Goal: Information Seeking & Learning: Learn about a topic

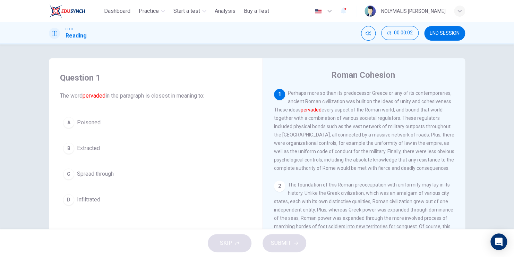
click at [78, 10] on img at bounding box center [67, 11] width 36 height 14
click at [118, 10] on span "Dashboard" at bounding box center [117, 11] width 26 height 8
click at [461, 36] on button "END SESSION" at bounding box center [444, 33] width 41 height 15
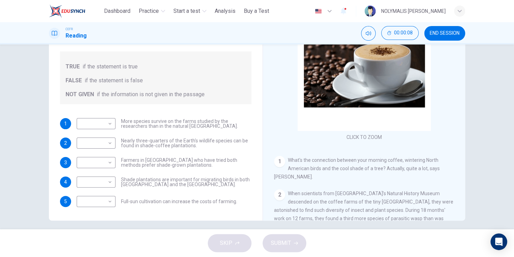
scroll to position [84, 0]
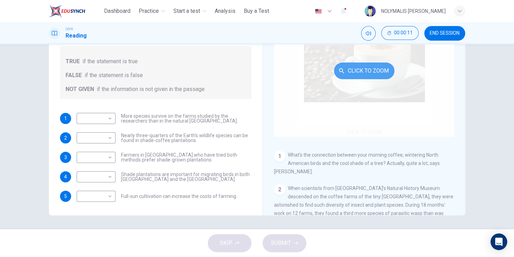
click at [363, 70] on button "Click to Zoom" at bounding box center [364, 70] width 60 height 17
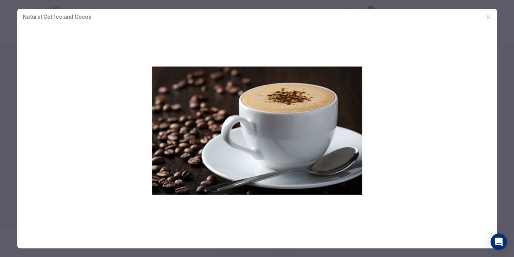
click at [489, 16] on icon "button" at bounding box center [489, 17] width 6 height 6
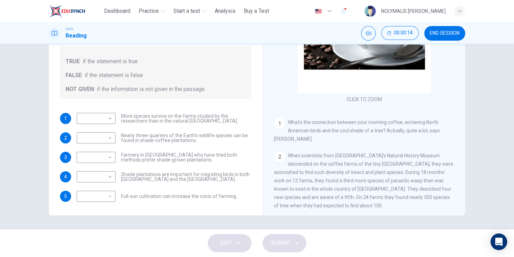
scroll to position [69, 0]
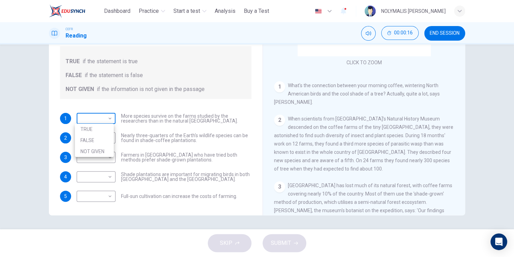
click at [106, 118] on body "This site uses cookies, as explained in our Privacy Policy . If you agree to th…" at bounding box center [257, 128] width 514 height 257
click at [224, 85] on div at bounding box center [257, 128] width 514 height 257
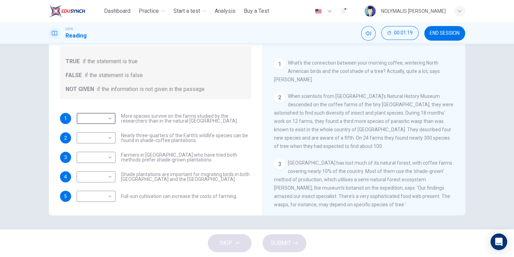
scroll to position [104, 0]
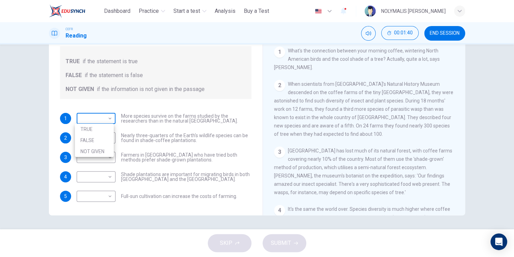
click at [109, 118] on body "This site uses cookies, as explained in our Privacy Policy . If you agree to th…" at bounding box center [257, 128] width 514 height 257
click at [110, 149] on li "NOT GIVEN" at bounding box center [94, 151] width 39 height 11
type input "*********"
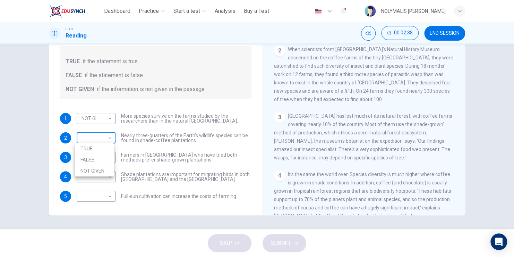
click at [106, 138] on body "This site uses cookies, as explained in our Privacy Policy . If you agree to th…" at bounding box center [257, 128] width 514 height 257
click at [98, 155] on li "FALSE" at bounding box center [94, 159] width 39 height 11
type input "*****"
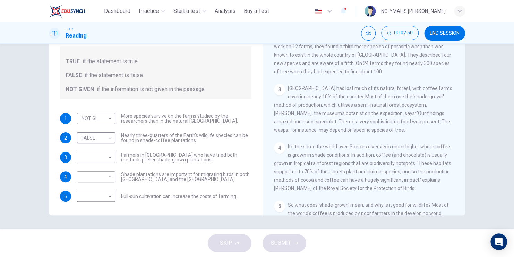
scroll to position [173, 0]
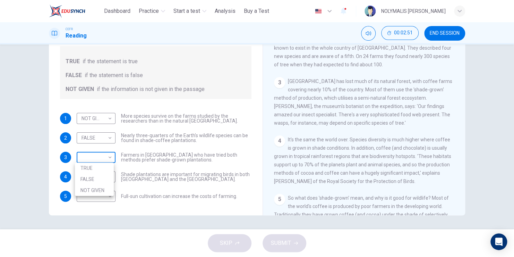
click at [105, 154] on body "This site uses cookies, as explained in our Privacy Policy . If you agree to th…" at bounding box center [257, 128] width 514 height 257
click at [102, 171] on li "TRUE" at bounding box center [94, 167] width 39 height 11
type input "****"
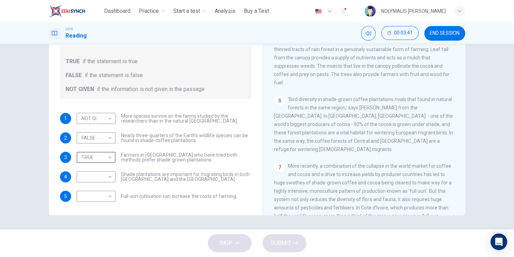
scroll to position [381, 0]
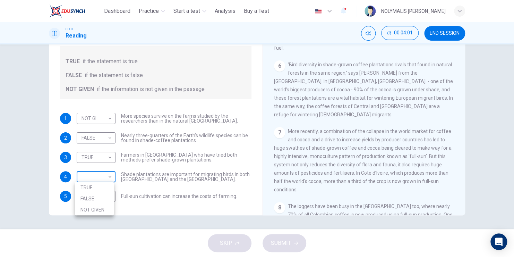
click at [109, 176] on body "This site uses cookies, as explained in our Privacy Policy . If you agree to th…" at bounding box center [257, 128] width 514 height 257
click at [101, 191] on li "TRUE" at bounding box center [94, 187] width 39 height 11
type input "****"
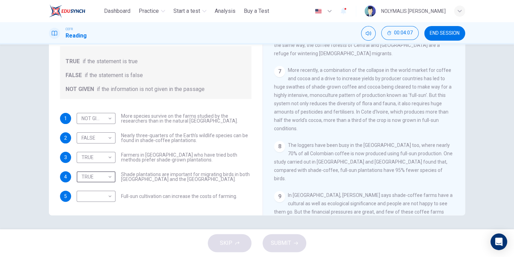
scroll to position [486, 0]
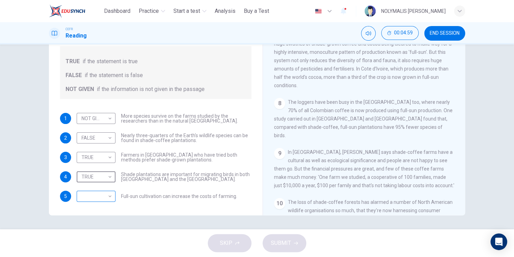
click at [110, 197] on body "This site uses cookies, as explained in our Privacy Policy . If you agree to th…" at bounding box center [257, 128] width 514 height 257
click at [105, 207] on li "TRUE" at bounding box center [94, 206] width 39 height 11
type input "****"
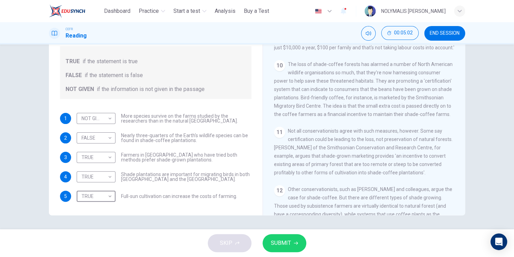
scroll to position [680, 0]
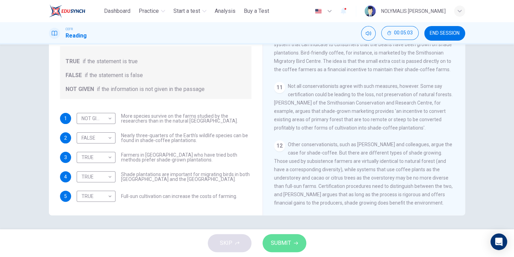
click at [279, 242] on span "SUBMIT" at bounding box center [281, 243] width 20 height 10
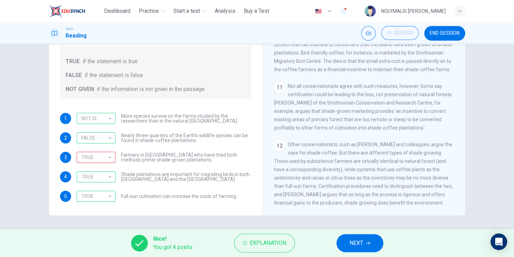
click at [479, 93] on div "Questions 1 - 5 Do the following statements agree with the information given in…" at bounding box center [257, 136] width 514 height 185
click at [266, 242] on span "Explanation" at bounding box center [268, 243] width 36 height 10
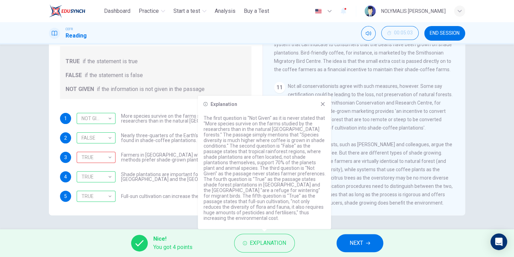
click at [322, 107] on icon at bounding box center [323, 104] width 6 height 6
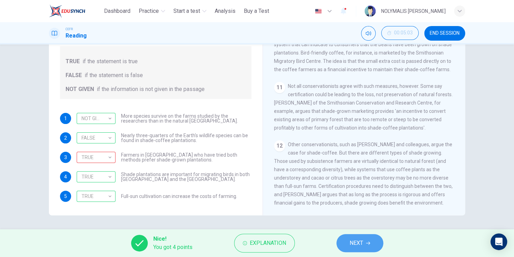
click at [367, 244] on icon "button" at bounding box center [368, 243] width 4 height 4
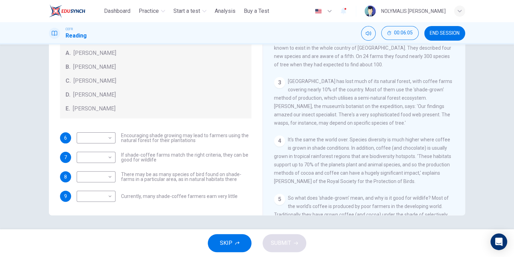
scroll to position [208, 0]
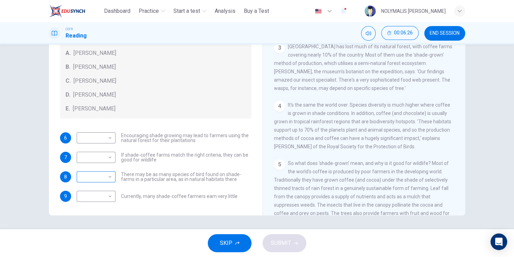
click at [110, 178] on body "This site uses cookies, as explained in our Privacy Policy . If you agree to th…" at bounding box center [257, 128] width 514 height 257
click at [98, 197] on li "B" at bounding box center [94, 198] width 39 height 11
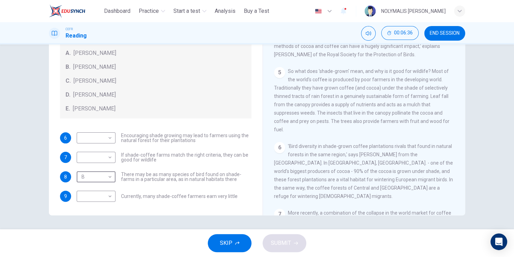
scroll to position [312, 0]
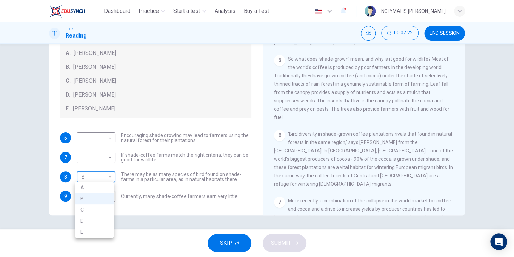
click at [109, 178] on body "This site uses cookies, as explained in our Privacy Policy . If you agree to th…" at bounding box center [257, 128] width 514 height 257
click at [104, 207] on li "C" at bounding box center [94, 209] width 39 height 11
type input "*"
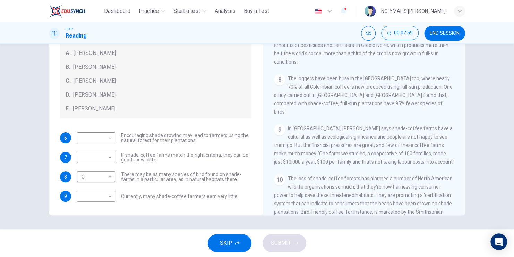
scroll to position [520, 0]
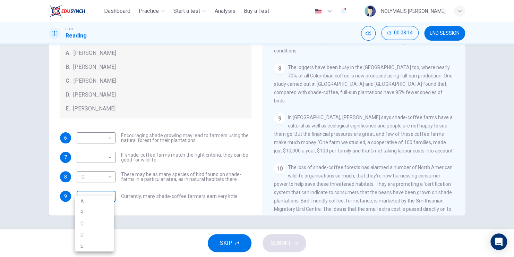
click at [107, 196] on body "This site uses cookies, as explained in our Privacy Policy . If you agree to th…" at bounding box center [257, 128] width 514 height 257
click at [99, 201] on li "A" at bounding box center [94, 201] width 39 height 11
type input "*"
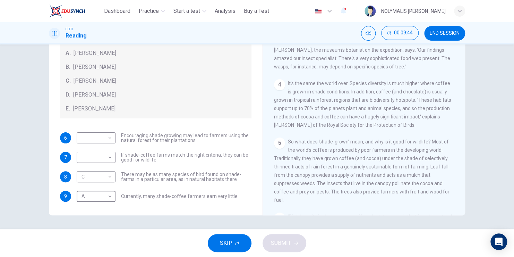
scroll to position [229, 0]
click at [108, 154] on body "This site uses cookies, as explained in our Privacy Policy . If you agree to th…" at bounding box center [257, 128] width 514 height 257
click at [109, 175] on li "B" at bounding box center [94, 178] width 39 height 11
type input "*"
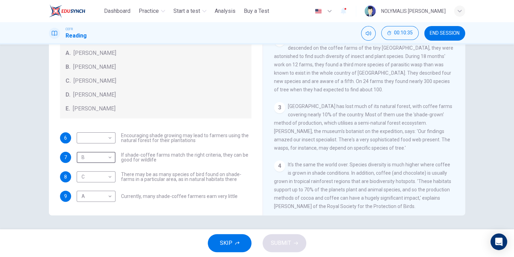
scroll to position [160, 0]
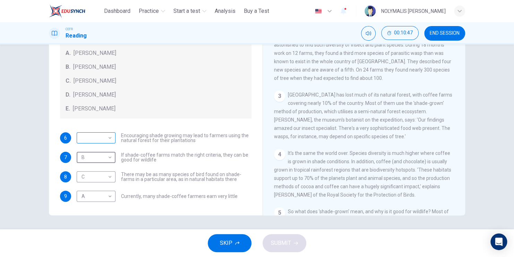
click at [107, 137] on body "This site uses cookies, as explained in our Privacy Policy . If you agree to th…" at bounding box center [257, 128] width 514 height 257
click at [105, 157] on li "B" at bounding box center [94, 159] width 39 height 11
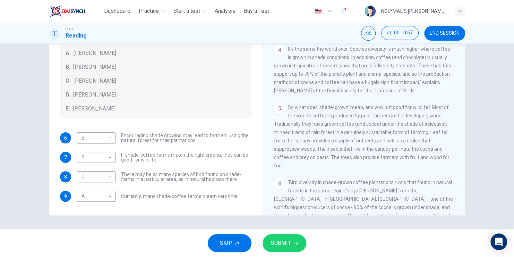
scroll to position [299, 0]
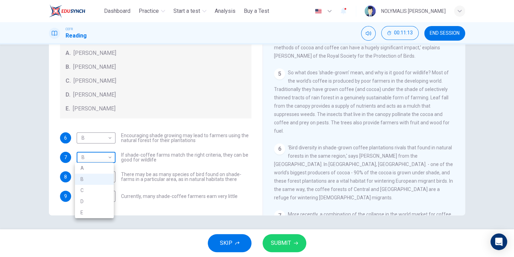
click at [109, 157] on body "This site uses cookies, as explained in our Privacy Policy . If you agree to th…" at bounding box center [257, 128] width 514 height 257
click at [109, 157] on div at bounding box center [257, 128] width 514 height 257
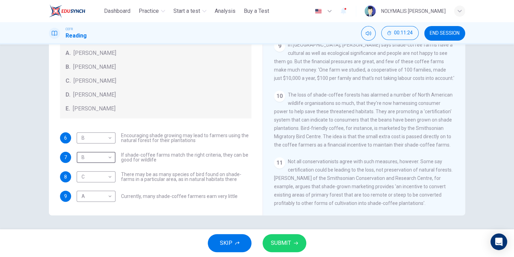
scroll to position [611, 0]
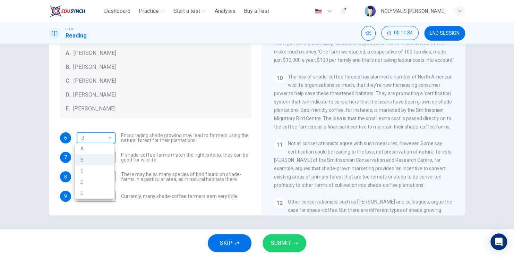
click at [107, 137] on body "This site uses cookies, as explained in our Privacy Policy . If you agree to th…" at bounding box center [257, 128] width 514 height 257
click at [105, 194] on li "E" at bounding box center [94, 192] width 39 height 11
type input "*"
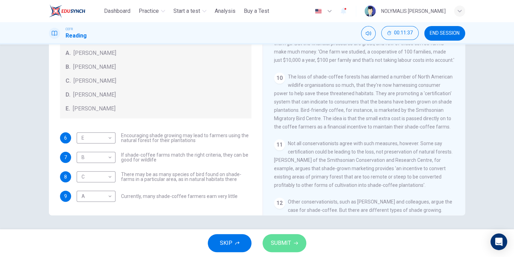
click at [281, 243] on span "SUBMIT" at bounding box center [281, 243] width 20 height 10
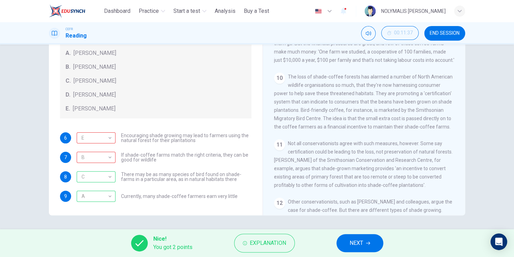
scroll to position [645, 0]
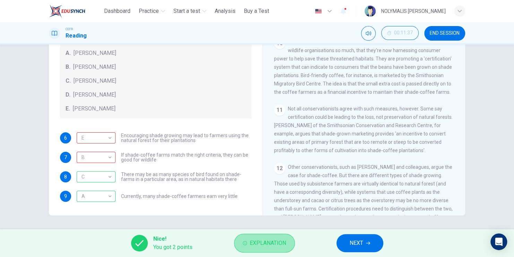
click at [271, 244] on span "Explanation" at bounding box center [268, 243] width 36 height 10
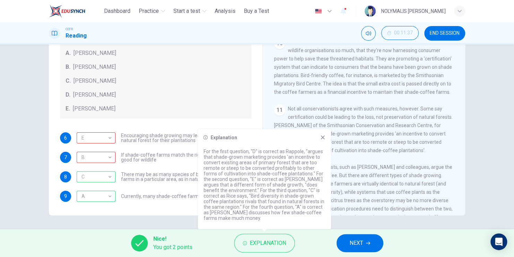
click at [321, 138] on icon at bounding box center [323, 138] width 6 height 6
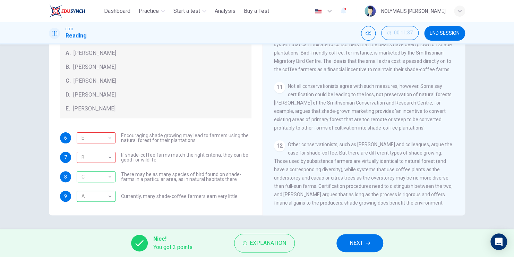
scroll to position [680, 0]
click at [361, 237] on button "NEXT" at bounding box center [359, 243] width 47 height 18
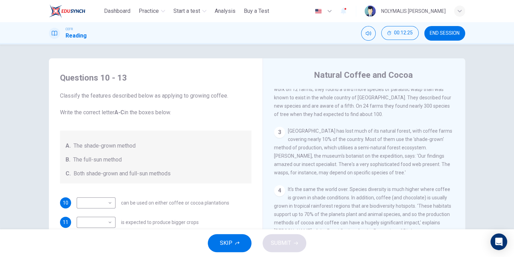
scroll to position [173, 0]
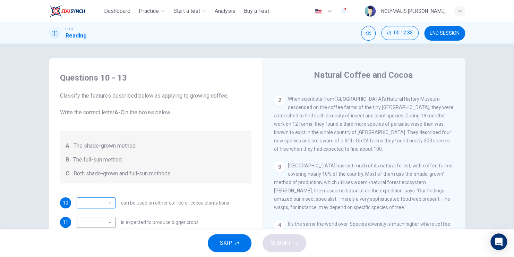
click at [107, 203] on body "This site uses cookies, as explained in our Privacy Policy . If you agree to th…" at bounding box center [257, 128] width 514 height 257
click at [103, 214] on li "A" at bounding box center [94, 213] width 39 height 11
type input "*"
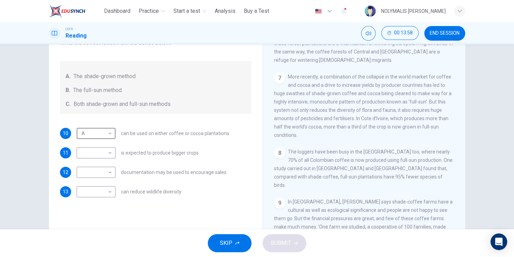
scroll to position [486, 0]
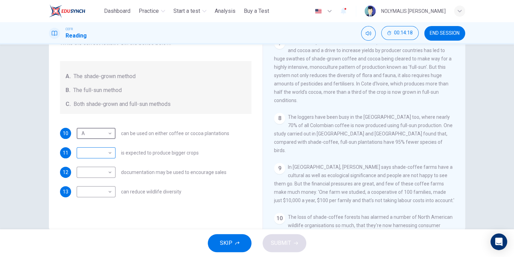
click at [107, 149] on body "This site uses cookies, as explained in our Privacy Policy . If you agree to th…" at bounding box center [257, 128] width 514 height 257
click at [102, 172] on li "B" at bounding box center [94, 174] width 39 height 11
type input "*"
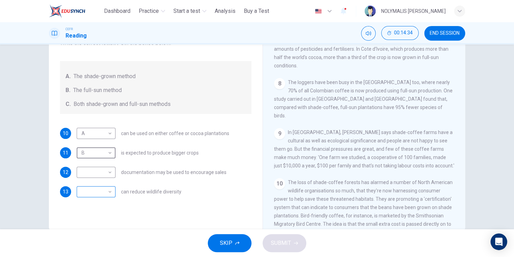
click at [106, 191] on body "This site uses cookies, as explained in our Privacy Policy . If you agree to th…" at bounding box center [257, 128] width 514 height 257
click at [99, 209] on li "B" at bounding box center [94, 213] width 39 height 11
type input "*"
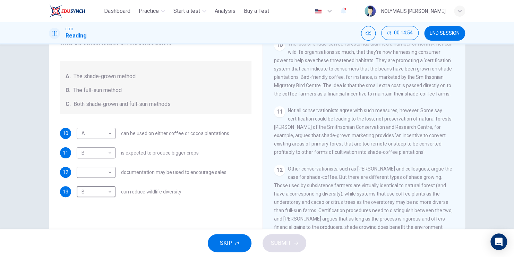
scroll to position [659, 0]
click at [107, 172] on body "This site uses cookies, as explained in our Privacy Policy . If you agree to th…" at bounding box center [257, 128] width 514 height 257
click at [102, 203] on li "C" at bounding box center [94, 205] width 39 height 11
type input "*"
click at [273, 243] on span "SUBMIT" at bounding box center [281, 243] width 20 height 10
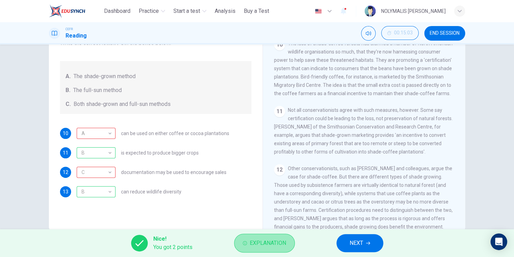
click at [266, 245] on span "Explanation" at bounding box center [268, 243] width 36 height 10
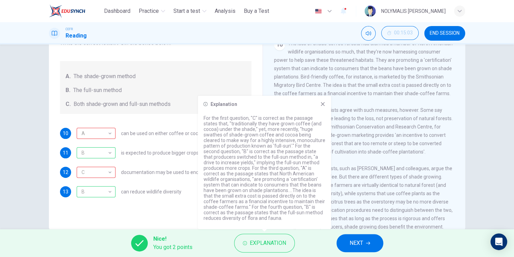
click at [324, 105] on icon at bounding box center [323, 104] width 6 height 6
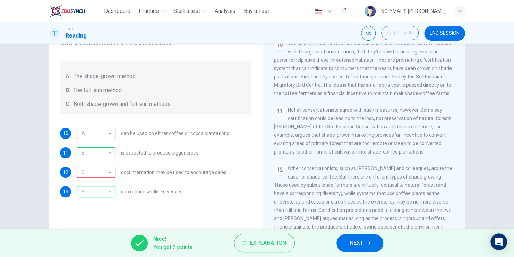
click at [366, 241] on icon "button" at bounding box center [368, 243] width 4 height 4
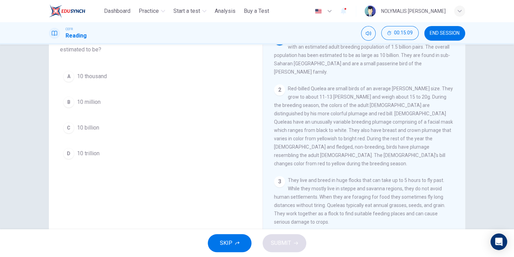
scroll to position [15, 0]
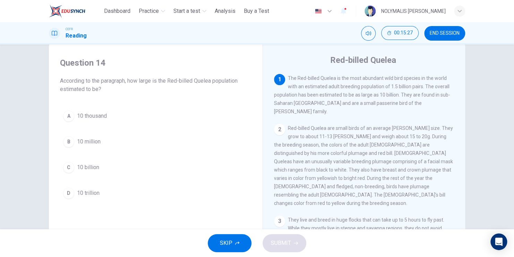
click at [65, 167] on div "C" at bounding box center [68, 167] width 11 height 11
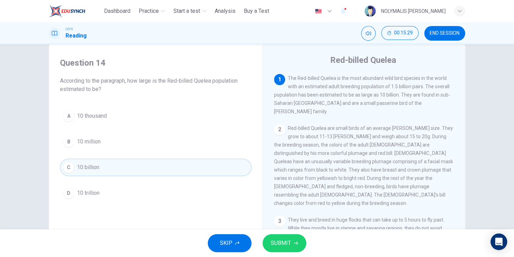
click at [276, 242] on span "SUBMIT" at bounding box center [281, 243] width 20 height 10
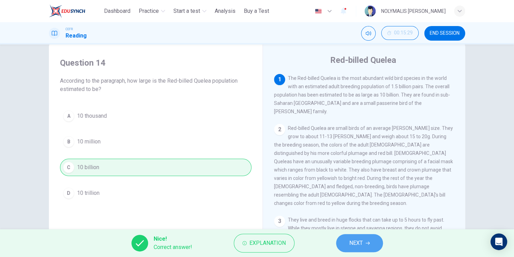
click at [353, 244] on span "NEXT" at bounding box center [356, 243] width 14 height 10
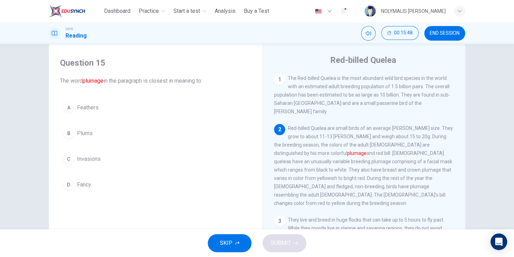
click at [89, 108] on span "Feathers" at bounding box center [88, 107] width 22 height 8
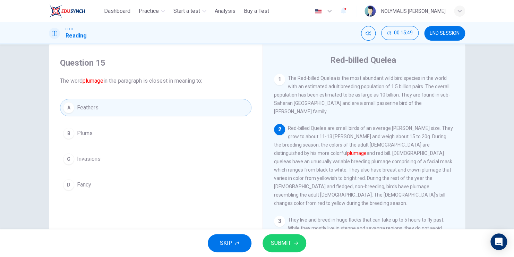
click at [296, 244] on icon "button" at bounding box center [296, 242] width 4 height 3
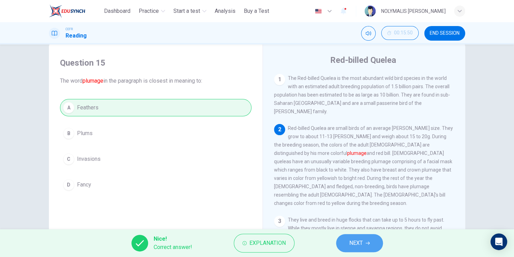
click at [364, 241] on button "NEXT" at bounding box center [359, 243] width 47 height 18
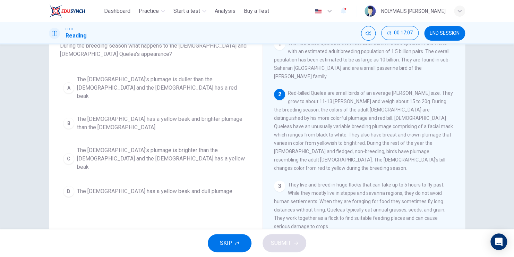
scroll to position [50, 0]
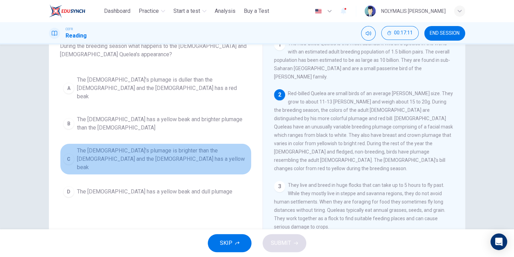
click at [68, 153] on div "C" at bounding box center [68, 158] width 11 height 11
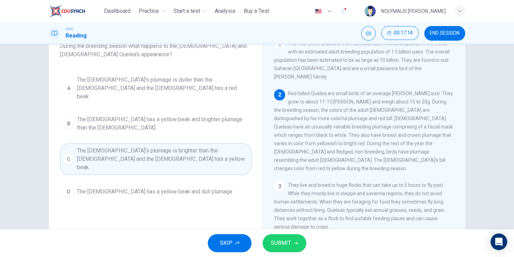
click at [282, 243] on span "SUBMIT" at bounding box center [281, 243] width 20 height 10
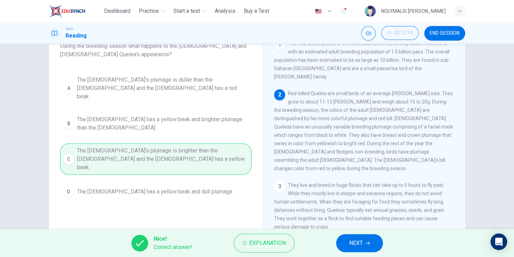
click at [346, 240] on button "NEXT" at bounding box center [359, 243] width 47 height 18
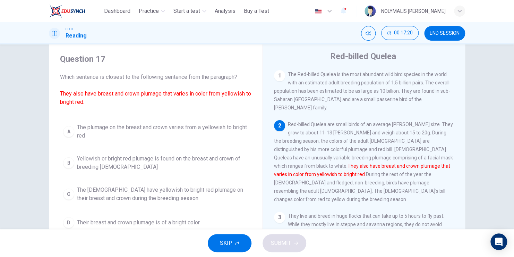
scroll to position [35, 0]
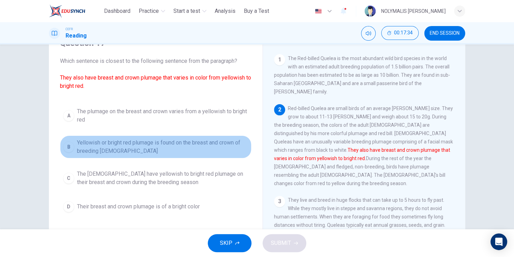
click at [68, 146] on div "B" at bounding box center [68, 146] width 11 height 11
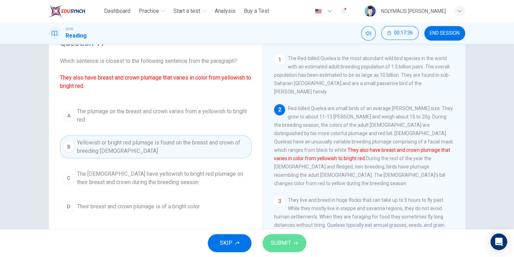
click at [285, 244] on span "SUBMIT" at bounding box center [281, 243] width 20 height 10
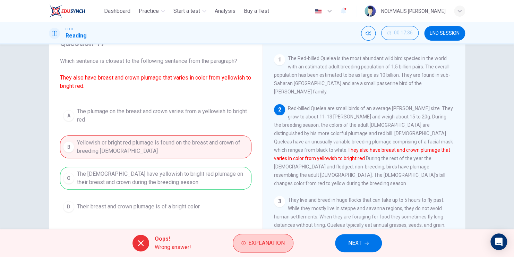
click at [252, 245] on span "Explanation" at bounding box center [266, 243] width 36 height 10
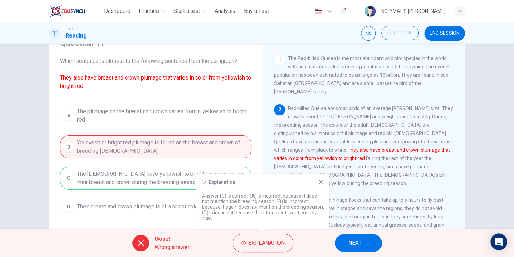
click at [320, 185] on div "Explanation Answer (C) is correct. (A) is incorrect because it does not mention…" at bounding box center [262, 200] width 133 height 55
click at [321, 181] on icon at bounding box center [321, 182] width 4 height 4
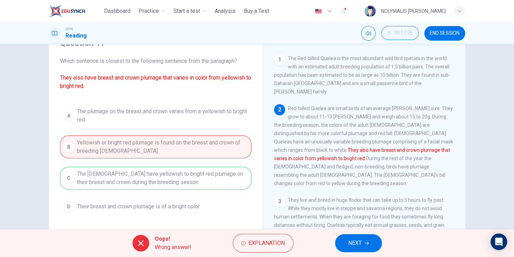
click at [360, 239] on span "NEXT" at bounding box center [355, 243] width 14 height 10
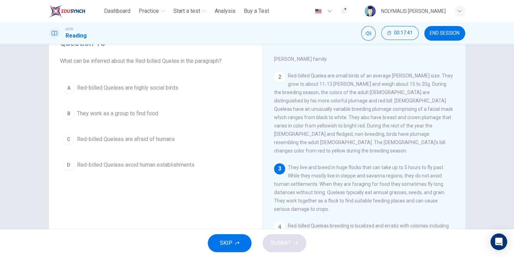
scroll to position [69, 0]
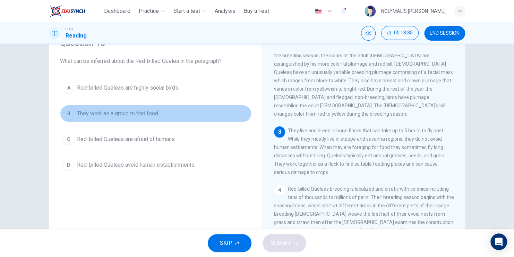
click at [71, 114] on div "B" at bounding box center [68, 113] width 11 height 11
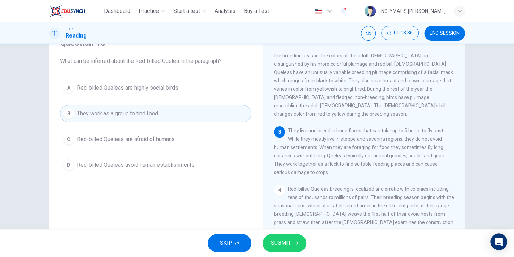
click at [288, 246] on span "SUBMIT" at bounding box center [281, 243] width 20 height 10
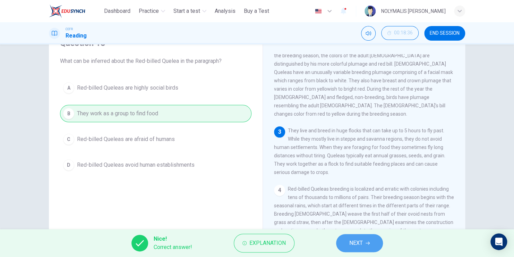
click at [353, 242] on span "NEXT" at bounding box center [356, 243] width 14 height 10
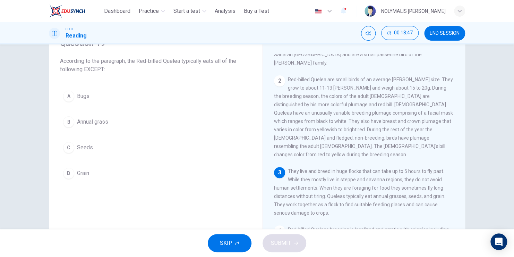
scroll to position [71, 0]
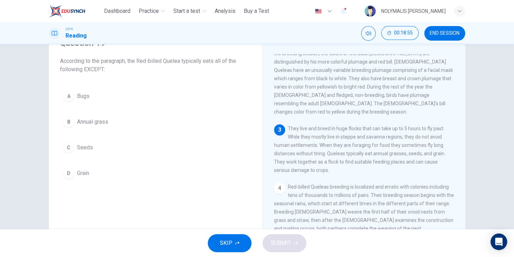
click at [71, 94] on div "A" at bounding box center [68, 96] width 11 height 11
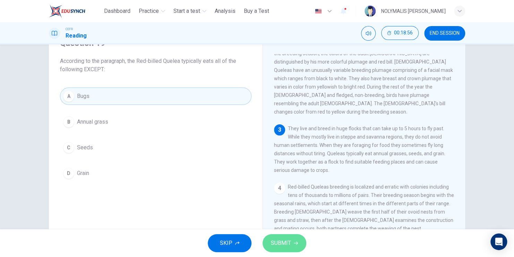
click at [281, 241] on span "SUBMIT" at bounding box center [281, 243] width 20 height 10
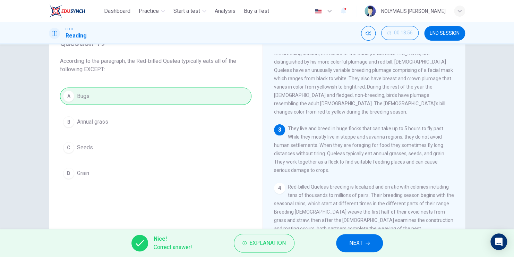
click at [358, 241] on span "NEXT" at bounding box center [356, 243] width 14 height 10
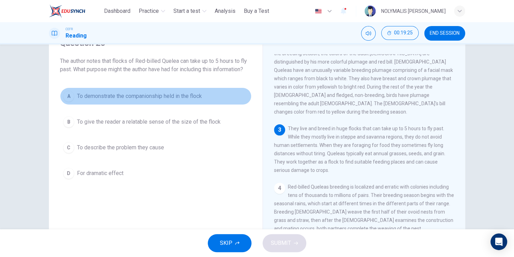
click at [175, 96] on span "To demonstrate the companionship held in the flock" at bounding box center [139, 96] width 125 height 8
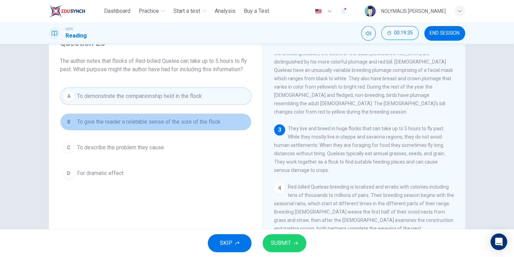
click at [147, 125] on span "To give the reader a relatable sense of the size of the flock" at bounding box center [149, 122] width 144 height 8
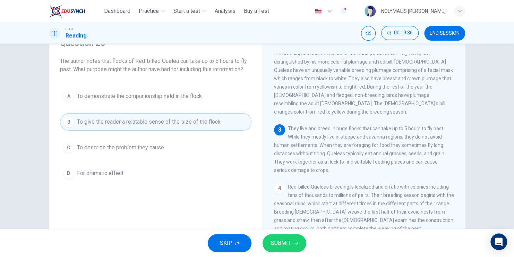
click at [292, 242] on button "SUBMIT" at bounding box center [285, 243] width 44 height 18
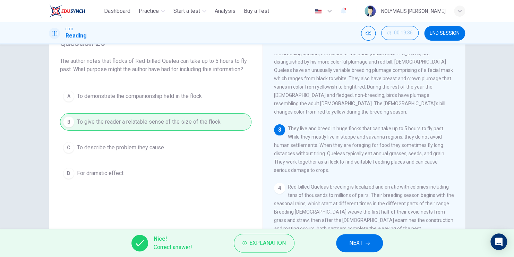
click at [366, 238] on button "NEXT" at bounding box center [359, 243] width 47 height 18
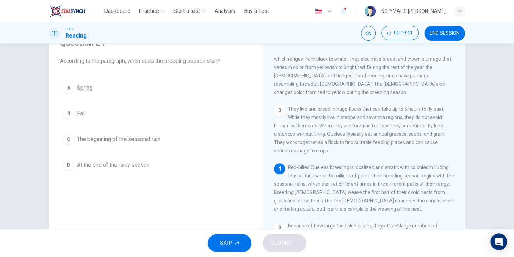
scroll to position [106, 0]
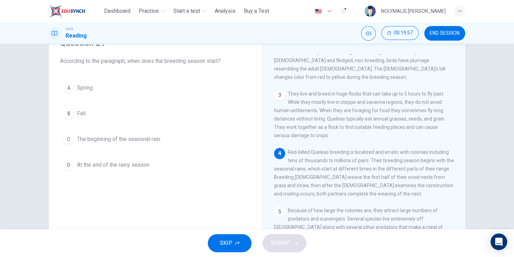
click at [128, 141] on span "The beginning of the seasonal rain" at bounding box center [118, 139] width 83 height 8
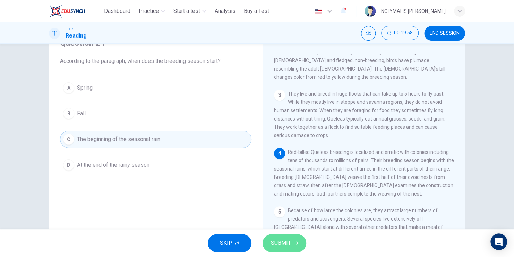
click at [288, 240] on span "SUBMIT" at bounding box center [281, 243] width 20 height 10
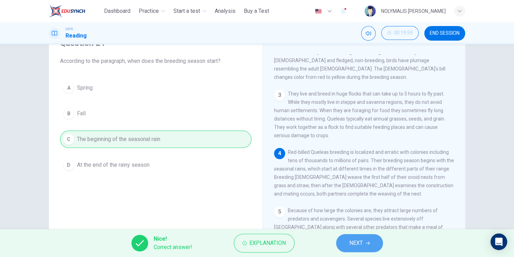
click at [363, 241] on button "NEXT" at bounding box center [359, 243] width 47 height 18
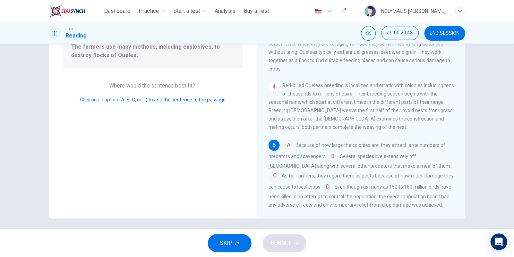
scroll to position [84, 0]
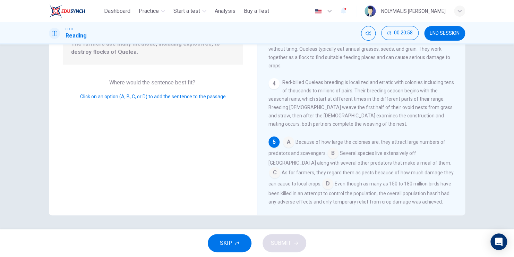
click at [322, 179] on input at bounding box center [327, 184] width 11 height 11
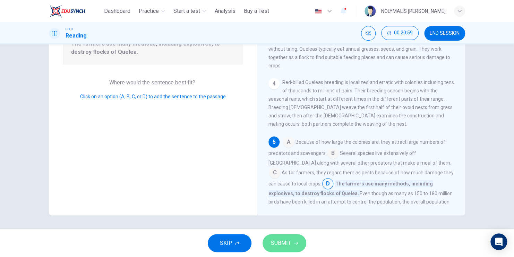
click at [287, 242] on span "SUBMIT" at bounding box center [281, 243] width 20 height 10
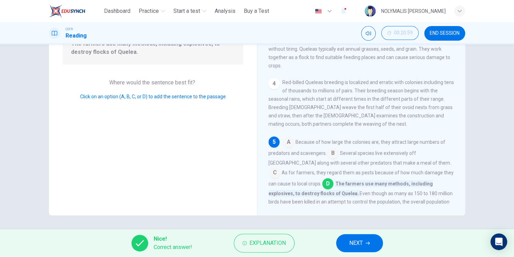
click at [366, 242] on icon "button" at bounding box center [368, 243] width 4 height 4
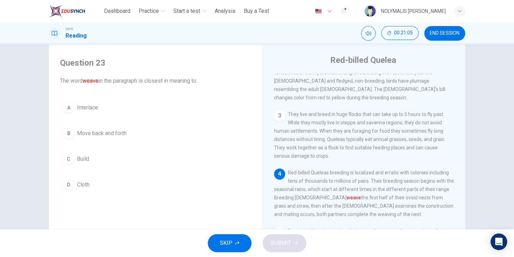
scroll to position [106, 0]
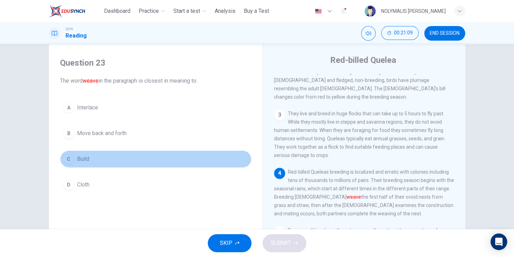
click at [77, 160] on span "Build" at bounding box center [83, 159] width 12 height 8
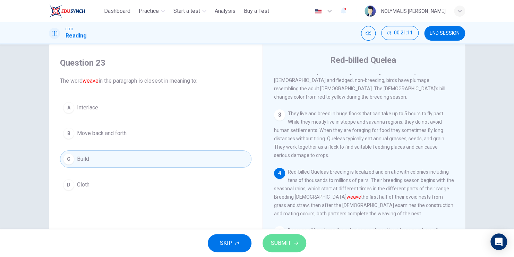
click at [288, 237] on button "SUBMIT" at bounding box center [285, 243] width 44 height 18
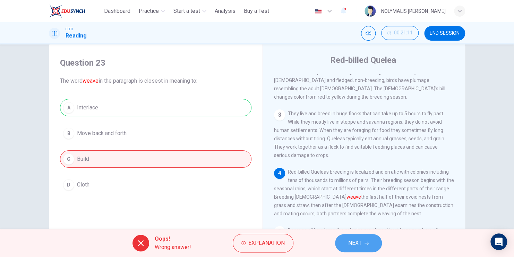
click at [363, 240] on button "NEXT" at bounding box center [358, 243] width 47 height 18
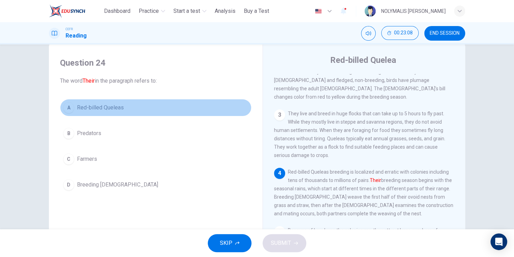
click at [68, 110] on div "A" at bounding box center [68, 107] width 11 height 11
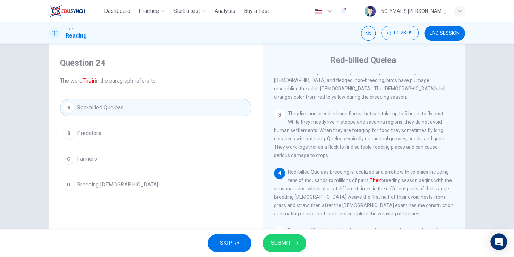
click at [275, 239] on span "SUBMIT" at bounding box center [281, 243] width 20 height 10
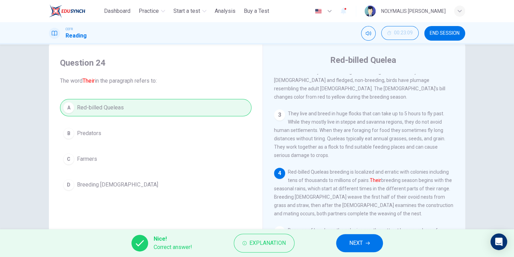
click at [370, 241] on button "NEXT" at bounding box center [359, 243] width 47 height 18
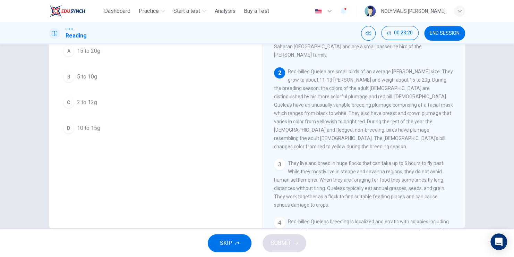
scroll to position [50, 0]
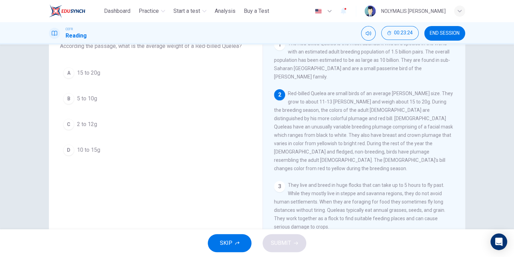
click at [71, 74] on div "A" at bounding box center [68, 72] width 11 height 11
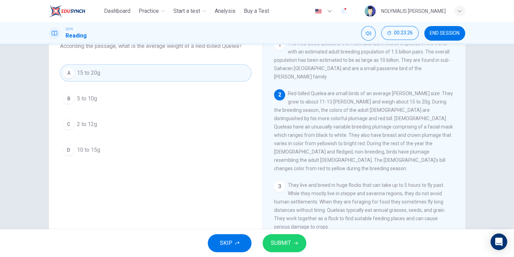
click at [286, 246] on span "SUBMIT" at bounding box center [281, 243] width 20 height 10
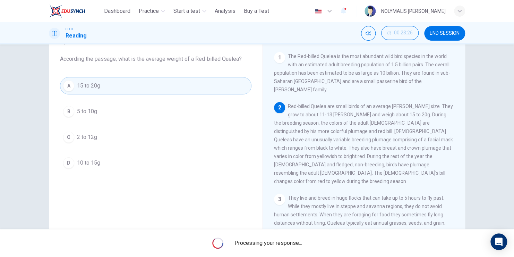
scroll to position [15, 0]
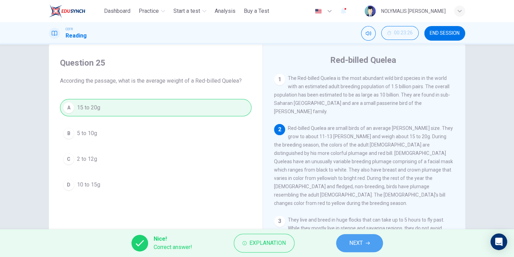
click at [369, 237] on button "NEXT" at bounding box center [359, 243] width 47 height 18
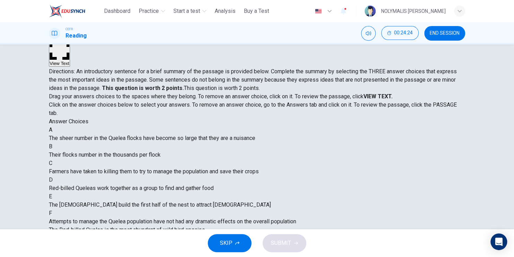
scroll to position [69, 0]
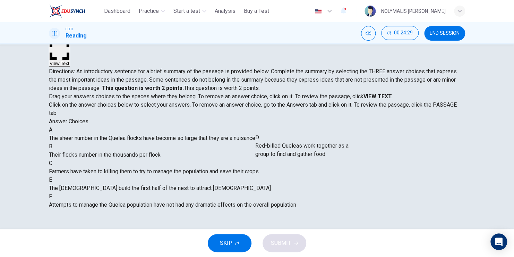
drag, startPoint x: 106, startPoint y: 198, endPoint x: 303, endPoint y: 156, distance: 200.9
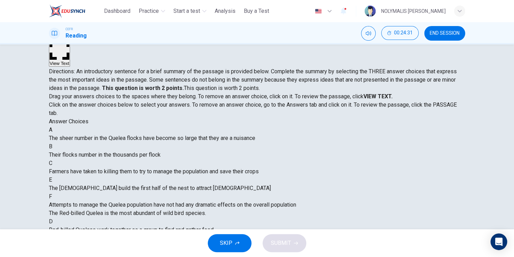
scroll to position [87, 0]
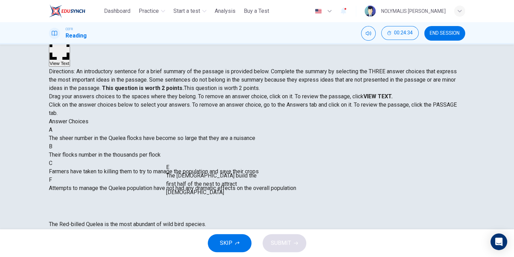
drag, startPoint x: 115, startPoint y: 174, endPoint x: 224, endPoint y: 180, distance: 109.1
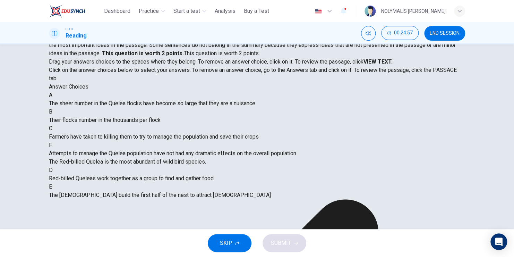
scroll to position [54, 0]
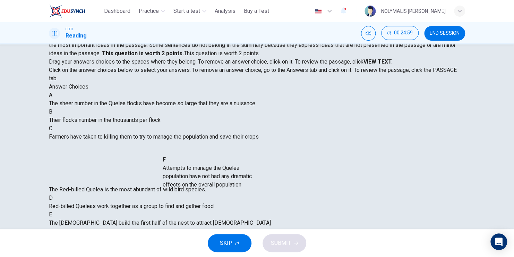
drag, startPoint x: 112, startPoint y: 179, endPoint x: 217, endPoint y: 178, distance: 104.7
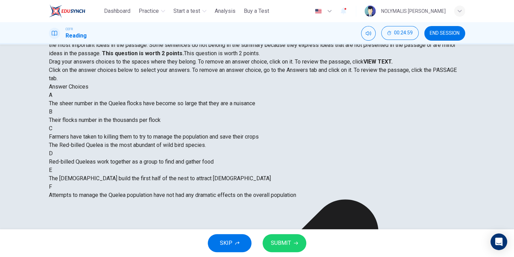
scroll to position [4, 0]
click at [281, 241] on span "SUBMIT" at bounding box center [281, 243] width 20 height 10
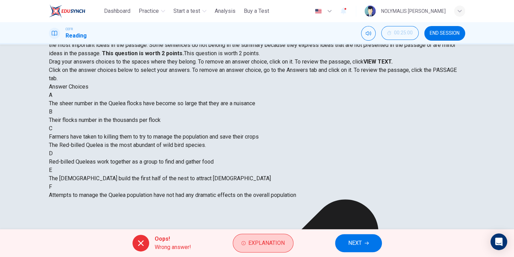
click at [259, 246] on span "Explanation" at bounding box center [266, 243] width 36 height 10
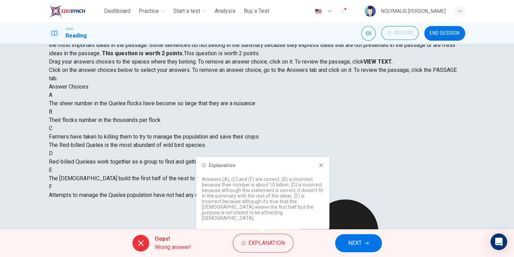
scroll to position [6, 0]
click at [318, 168] on icon at bounding box center [321, 165] width 6 height 6
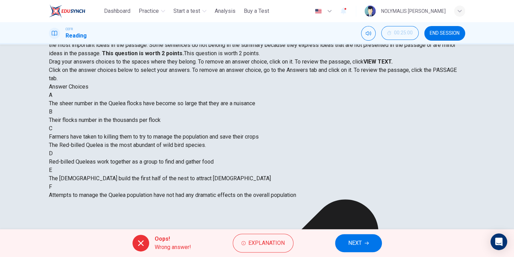
click at [361, 241] on span "NEXT" at bounding box center [355, 243] width 14 height 10
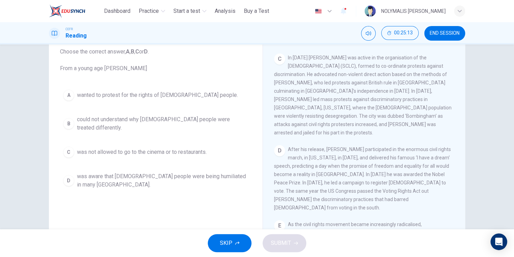
scroll to position [15, 0]
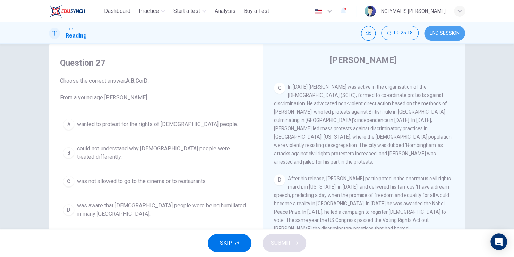
click at [451, 32] on span "END SESSION" at bounding box center [445, 34] width 30 height 6
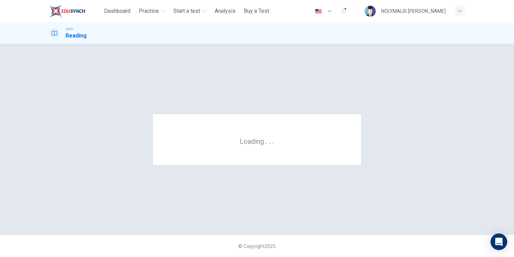
scroll to position [0, 0]
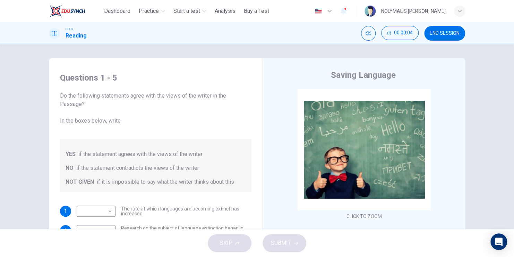
click at [453, 32] on span "END SESSION" at bounding box center [445, 34] width 30 height 6
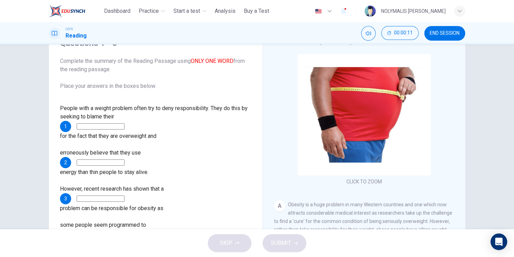
click at [125, 123] on input at bounding box center [101, 126] width 48 height 6
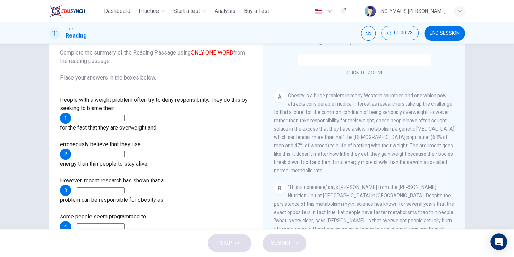
scroll to position [104, 0]
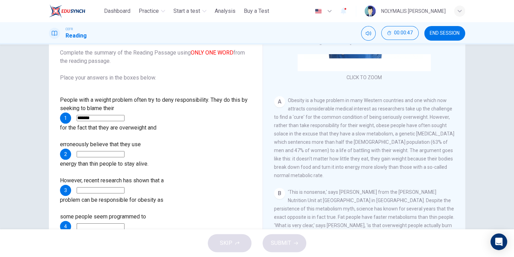
type input "*******"
click at [125, 151] on input at bounding box center [101, 154] width 48 height 6
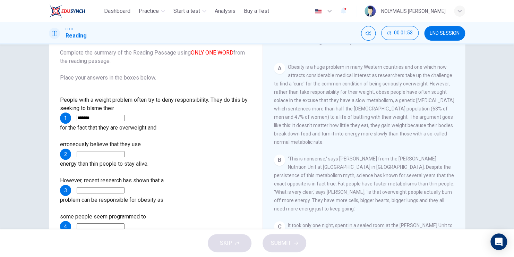
scroll to position [139, 0]
type input "******"
click at [219, 176] on div "However, recent research has shown that a 3 problem can be responsible for obes…" at bounding box center [155, 190] width 191 height 28
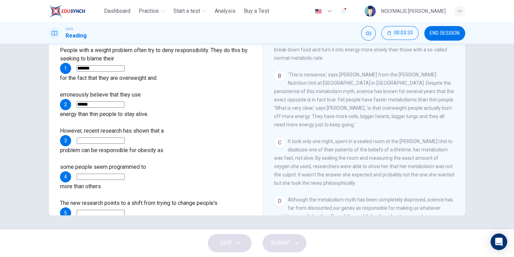
scroll to position [173, 0]
click at [124, 137] on input at bounding box center [101, 140] width 48 height 6
click at [125, 173] on input at bounding box center [101, 176] width 48 height 6
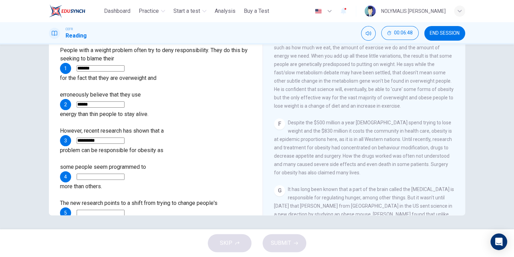
scroll to position [448, 0]
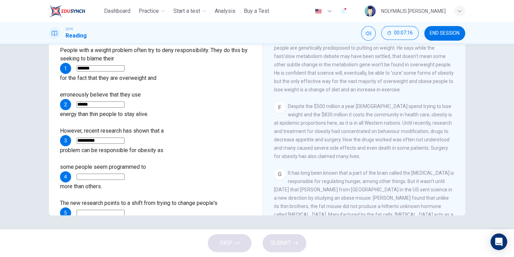
click at [120, 137] on input "**********" at bounding box center [101, 140] width 48 height 6
type input "*"
type input "*********"
click at [125, 173] on input at bounding box center [101, 176] width 48 height 6
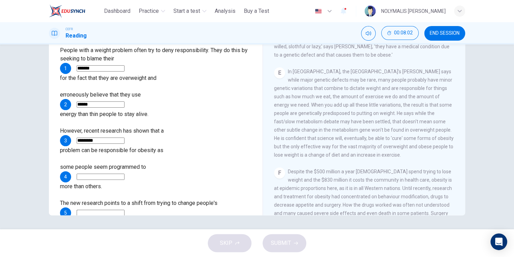
scroll to position [379, 0]
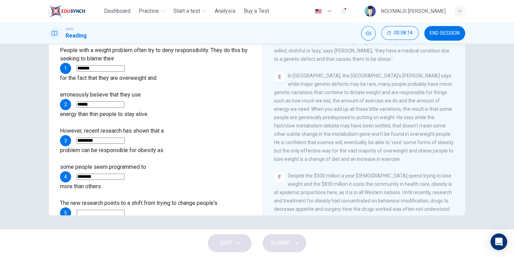
type input "********"
click at [120, 209] on input at bounding box center [101, 212] width 48 height 6
type input "*******"
click at [287, 245] on span "SUBMIT" at bounding box center [281, 243] width 20 height 10
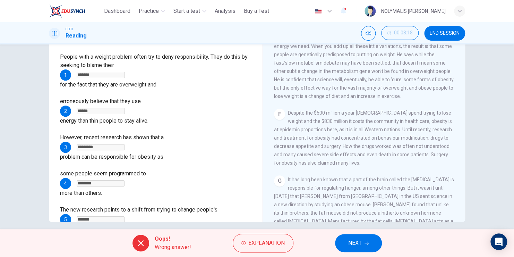
scroll to position [84, 0]
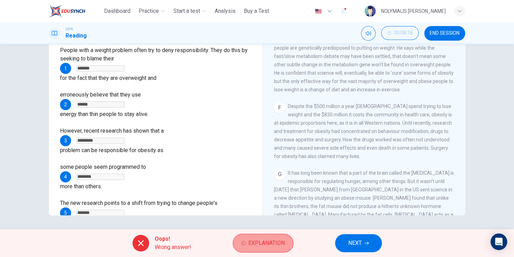
click at [263, 244] on span "Explanation" at bounding box center [266, 243] width 36 height 10
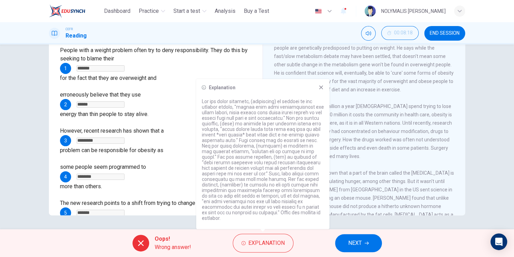
click at [321, 90] on icon at bounding box center [321, 88] width 6 height 6
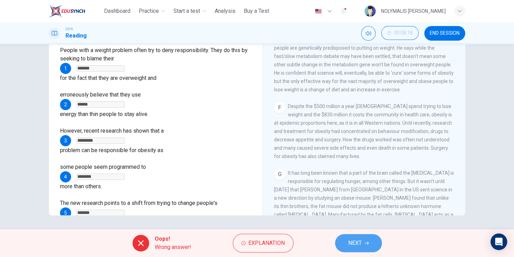
click at [363, 239] on button "NEXT" at bounding box center [358, 243] width 47 height 18
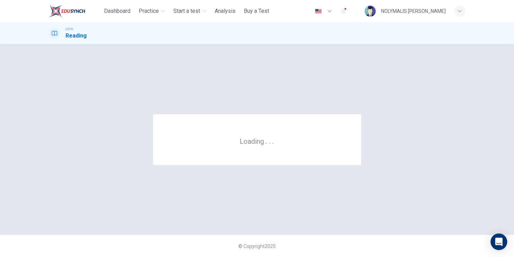
scroll to position [0, 0]
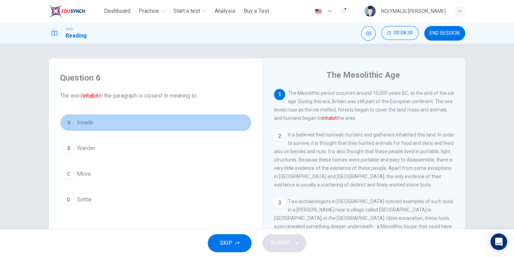
click at [77, 124] on span "Invade" at bounding box center [85, 122] width 16 height 8
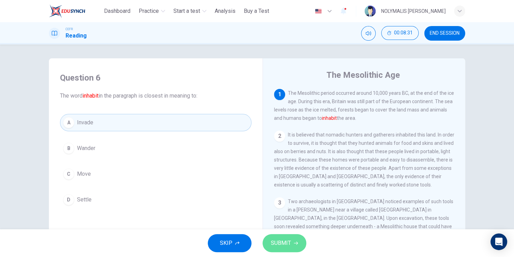
click at [294, 239] on button "SUBMIT" at bounding box center [285, 243] width 44 height 18
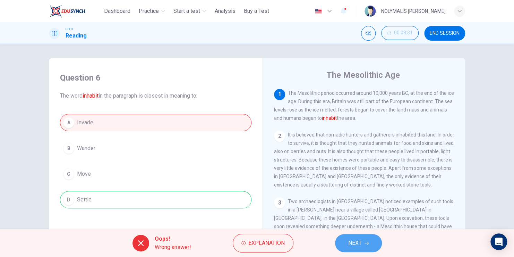
click at [376, 243] on button "NEXT" at bounding box center [358, 243] width 47 height 18
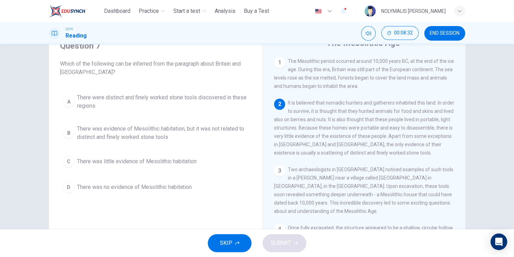
scroll to position [35, 0]
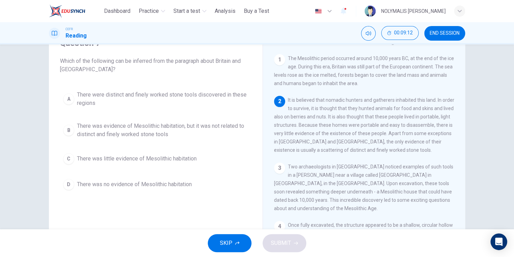
click at [72, 100] on div "A" at bounding box center [68, 98] width 11 height 11
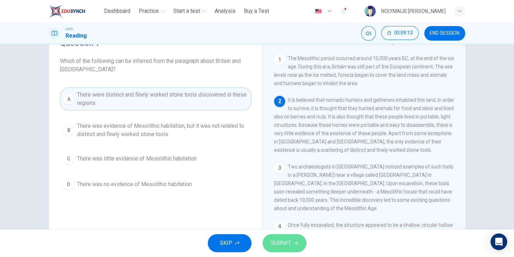
click at [277, 242] on span "SUBMIT" at bounding box center [281, 243] width 20 height 10
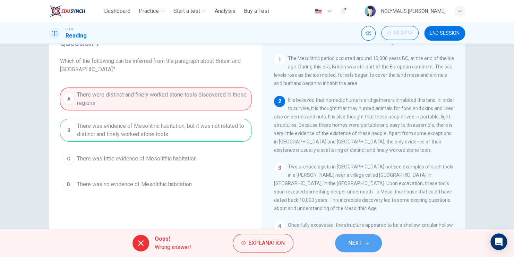
click at [366, 244] on icon "button" at bounding box center [367, 243] width 4 height 4
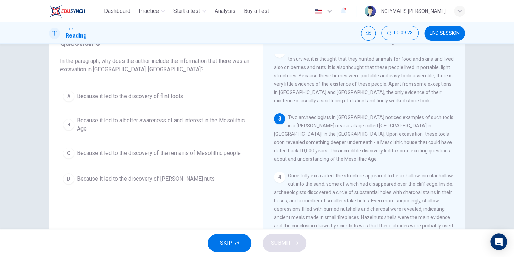
scroll to position [69, 0]
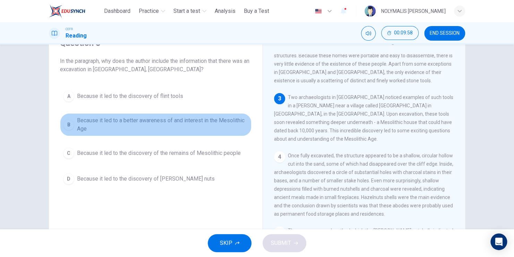
click at [67, 124] on div "B" at bounding box center [68, 124] width 11 height 11
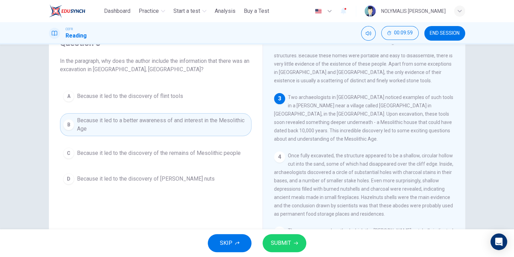
click at [285, 241] on span "SUBMIT" at bounding box center [281, 243] width 20 height 10
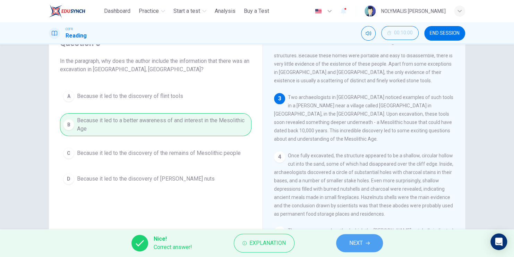
click at [355, 241] on span "NEXT" at bounding box center [356, 243] width 14 height 10
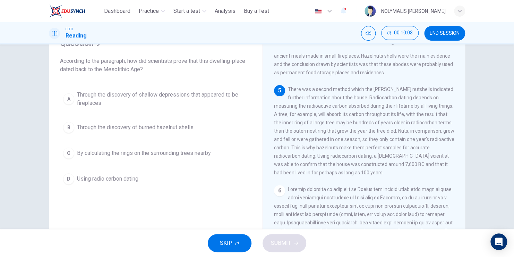
scroll to position [208, 0]
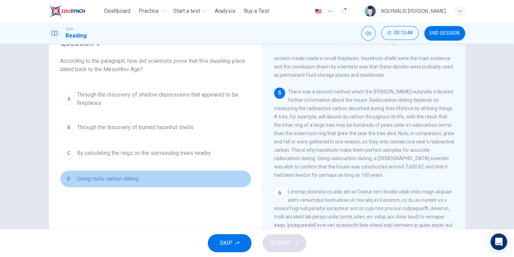
click at [98, 177] on span "Using radio carbon dating" at bounding box center [107, 178] width 61 height 8
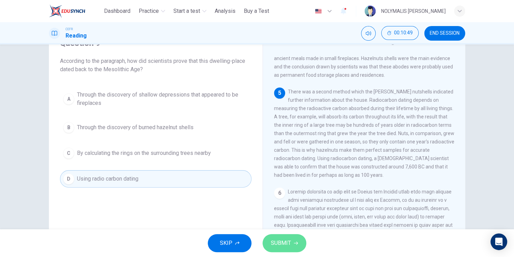
click at [272, 245] on span "SUBMIT" at bounding box center [281, 243] width 20 height 10
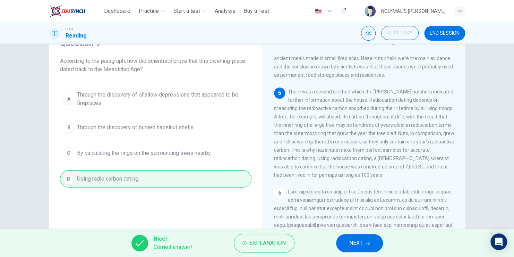
click at [348, 239] on button "NEXT" at bounding box center [359, 243] width 47 height 18
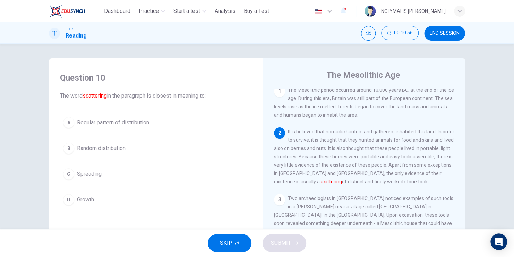
scroll to position [0, 0]
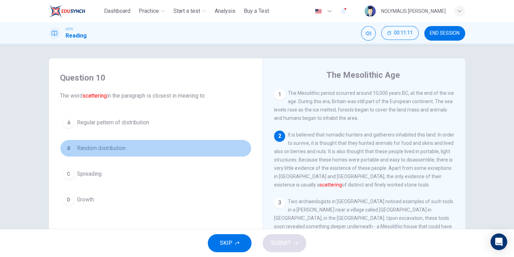
click at [68, 149] on div "B" at bounding box center [68, 148] width 11 height 11
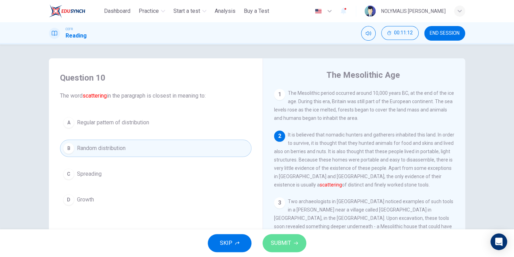
click at [296, 241] on icon "button" at bounding box center [296, 242] width 4 height 3
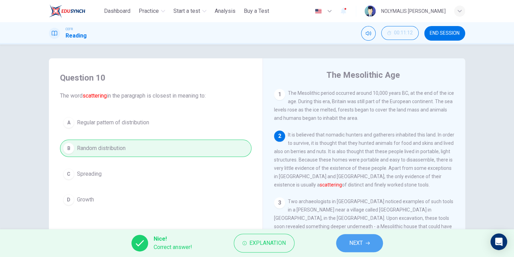
click at [372, 240] on button "NEXT" at bounding box center [359, 243] width 47 height 18
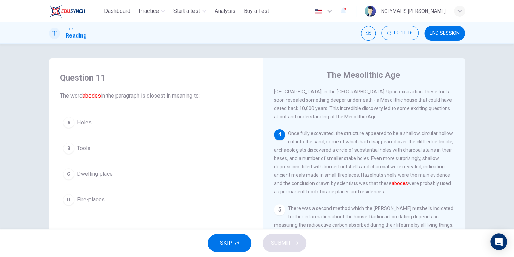
scroll to position [139, 0]
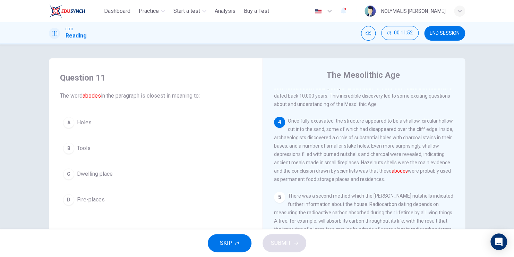
click at [67, 202] on div "D" at bounding box center [68, 199] width 11 height 11
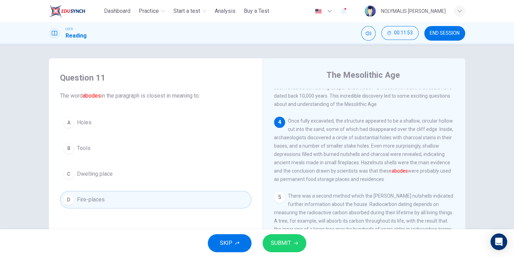
click at [286, 250] on button "SUBMIT" at bounding box center [285, 243] width 44 height 18
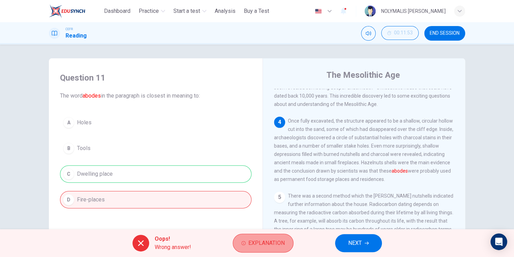
click at [275, 243] on span "Explanation" at bounding box center [266, 243] width 36 height 10
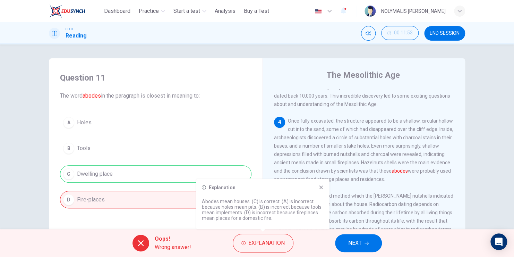
click at [225, 119] on div "A Holes B Tools C Dwelling place D Fire-places" at bounding box center [155, 161] width 191 height 94
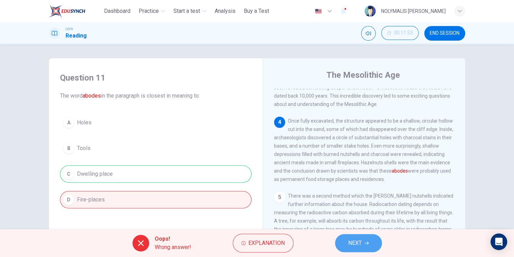
click at [361, 242] on span "NEXT" at bounding box center [355, 243] width 14 height 10
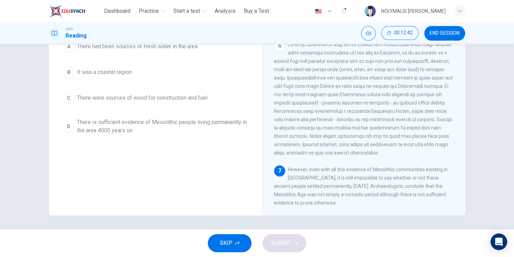
scroll to position [329, 0]
click at [70, 129] on div "D" at bounding box center [68, 126] width 11 height 11
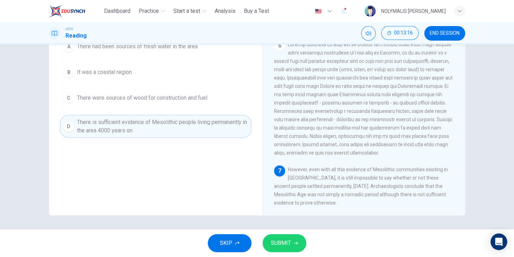
click at [289, 247] on span "SUBMIT" at bounding box center [281, 243] width 20 height 10
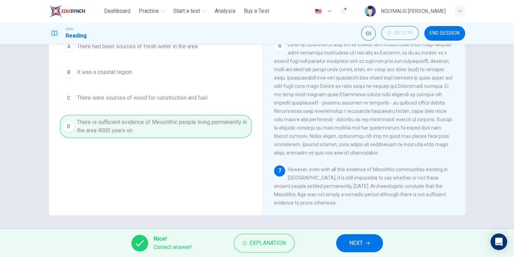
click at [354, 241] on span "NEXT" at bounding box center [356, 243] width 14 height 10
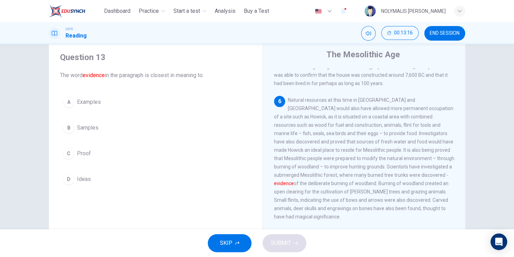
scroll to position [7, 0]
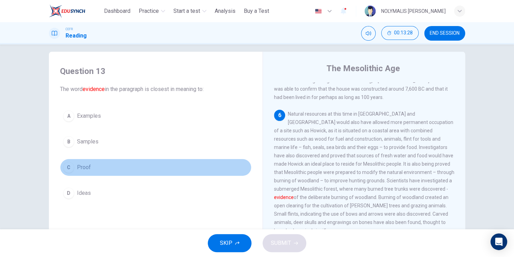
click at [89, 165] on button "C Proof" at bounding box center [155, 166] width 191 height 17
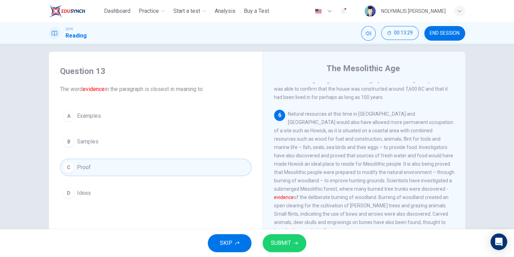
click at [290, 243] on span "SUBMIT" at bounding box center [281, 243] width 20 height 10
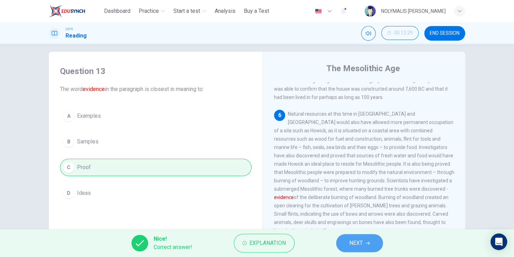
click at [357, 240] on span "NEXT" at bounding box center [356, 243] width 14 height 10
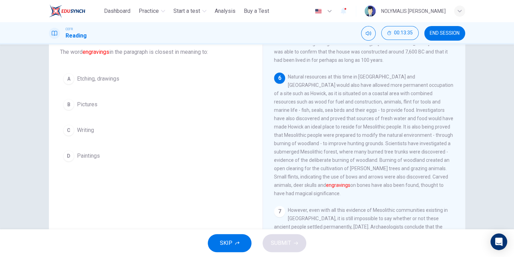
scroll to position [41, 0]
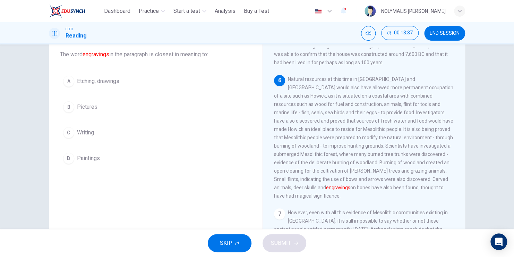
click at [114, 86] on button "A Etching, drawings" at bounding box center [155, 80] width 191 height 17
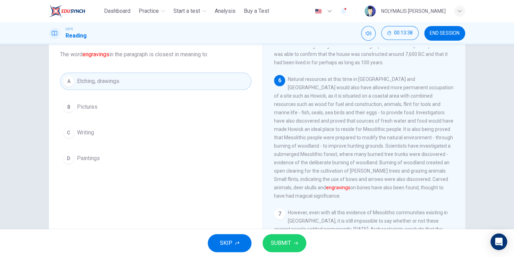
click at [284, 241] on span "SUBMIT" at bounding box center [281, 243] width 20 height 10
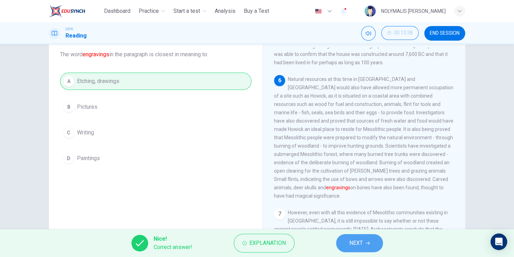
click at [352, 246] on span "NEXT" at bounding box center [356, 243] width 14 height 10
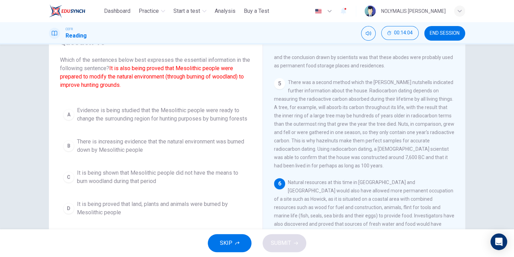
scroll to position [35, 0]
click at [118, 116] on span "Evidence is being studied that the Mesolithic people were ready to change the s…" at bounding box center [162, 115] width 171 height 17
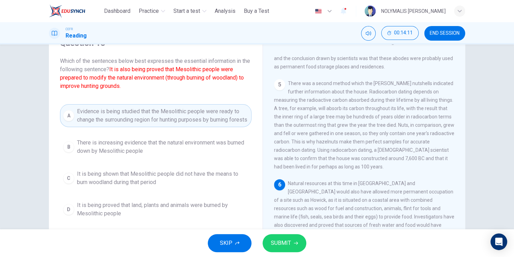
click at [289, 239] on span "SUBMIT" at bounding box center [281, 243] width 20 height 10
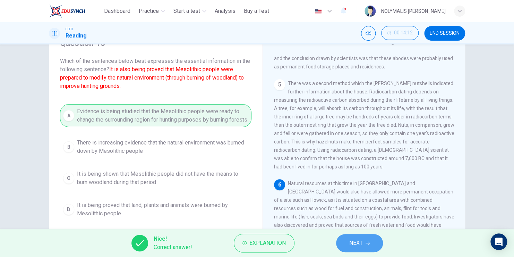
click at [358, 243] on span "NEXT" at bounding box center [356, 243] width 14 height 10
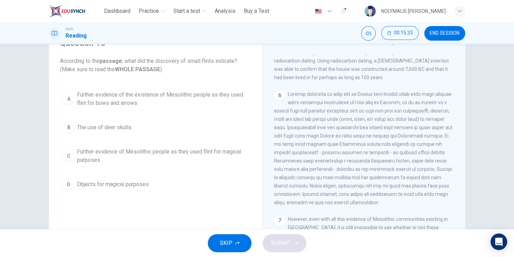
scroll to position [312, 0]
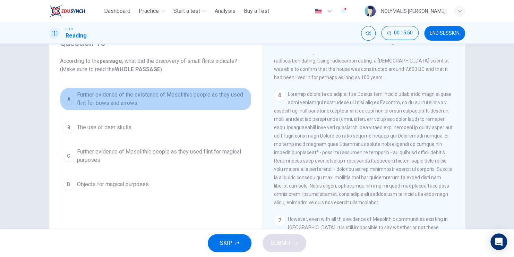
click at [167, 95] on span "Further evidence of the existence of Mesolithic people as they used flint for b…" at bounding box center [162, 99] width 171 height 17
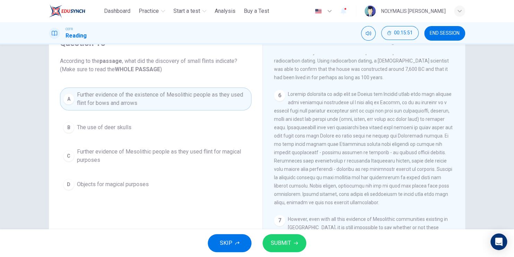
click at [289, 242] on span "SUBMIT" at bounding box center [281, 243] width 20 height 10
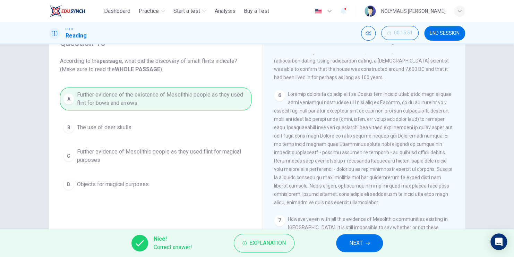
click at [367, 241] on icon "button" at bounding box center [368, 243] width 4 height 4
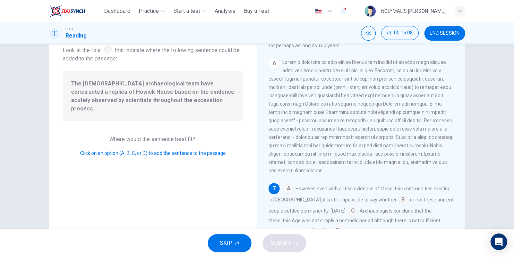
scroll to position [69, 0]
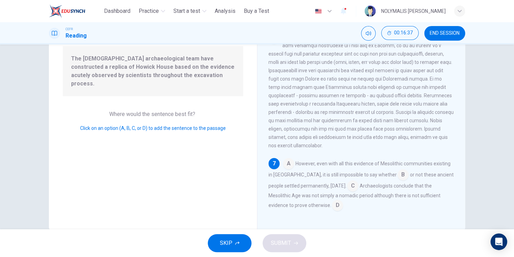
click at [289, 165] on input at bounding box center [288, 163] width 11 height 11
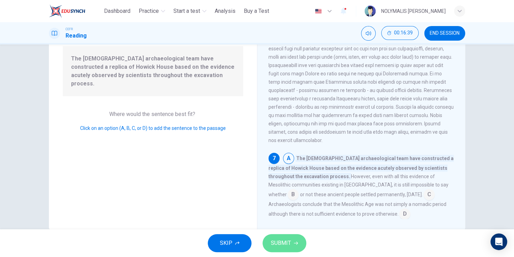
click at [289, 244] on span "SUBMIT" at bounding box center [281, 243] width 20 height 10
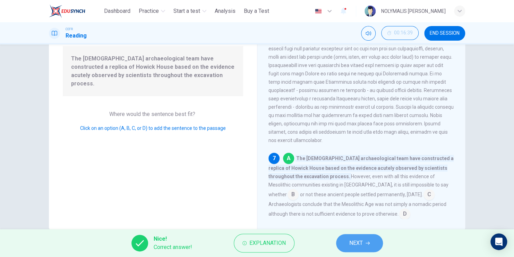
click at [361, 244] on span "NEXT" at bounding box center [356, 243] width 14 height 10
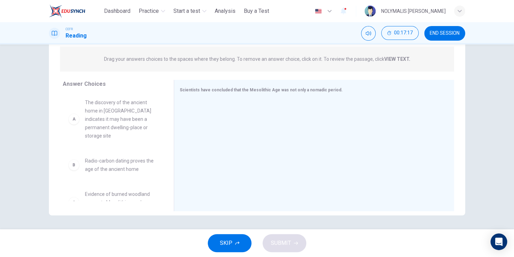
scroll to position [0, 0]
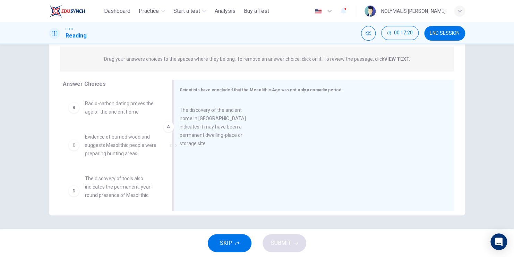
drag, startPoint x: 125, startPoint y: 122, endPoint x: 225, endPoint y: 129, distance: 100.4
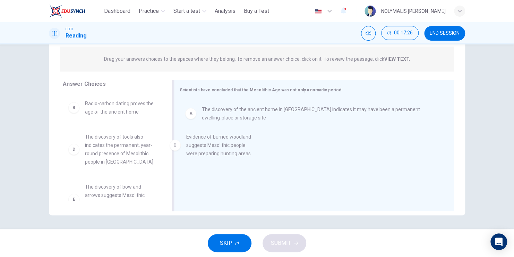
drag, startPoint x: 118, startPoint y: 153, endPoint x: 232, endPoint y: 153, distance: 113.4
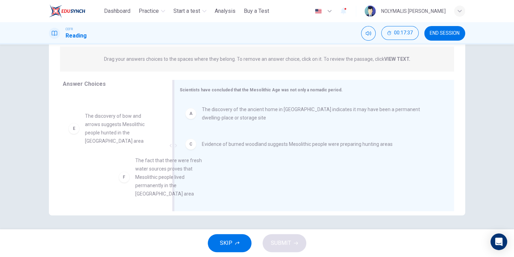
scroll to position [2, 0]
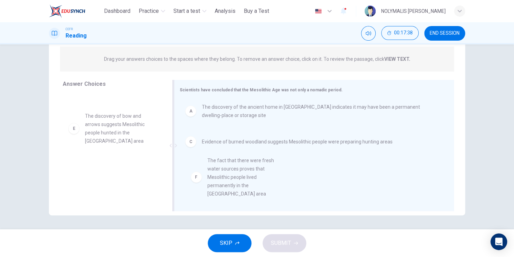
drag, startPoint x: 113, startPoint y: 178, endPoint x: 239, endPoint y: 172, distance: 126.4
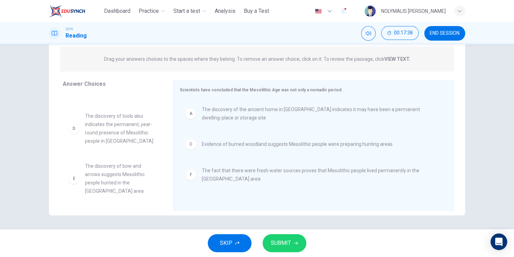
scroll to position [21, 0]
click at [289, 238] on span "SUBMIT" at bounding box center [281, 243] width 20 height 10
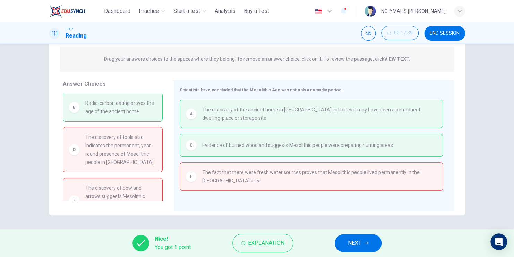
scroll to position [0, 0]
click at [363, 243] on button "NEXT" at bounding box center [358, 243] width 47 height 18
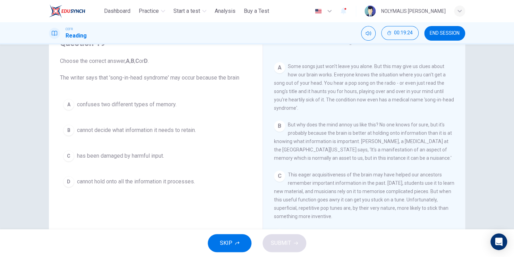
scroll to position [139, 0]
click at [182, 130] on span "cannot decide what information it needs to retain." at bounding box center [136, 130] width 119 height 8
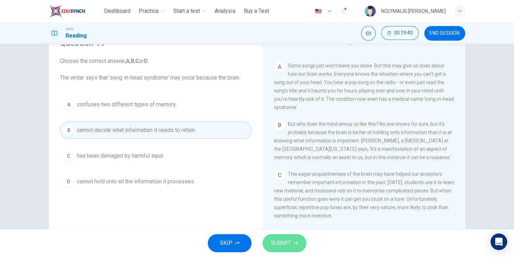
click at [291, 241] on button "SUBMIT" at bounding box center [285, 243] width 44 height 18
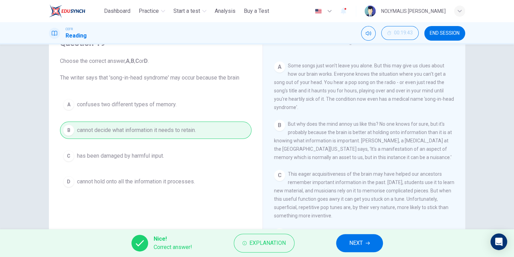
click at [357, 241] on span "NEXT" at bounding box center [356, 243] width 14 height 10
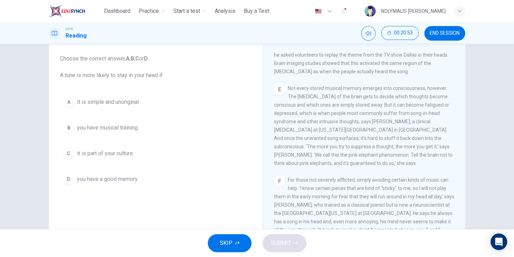
scroll to position [35, 0]
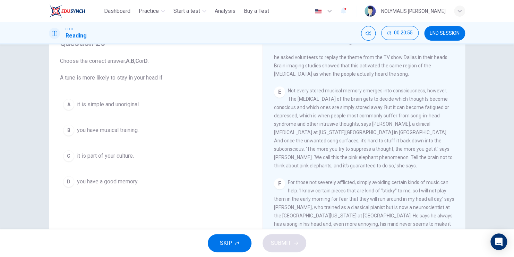
click at [123, 180] on span "you have a good memory." at bounding box center [107, 181] width 61 height 8
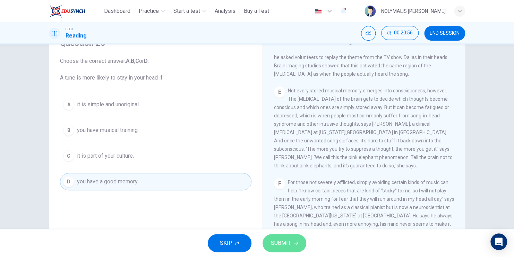
click at [277, 243] on span "SUBMIT" at bounding box center [281, 243] width 20 height 10
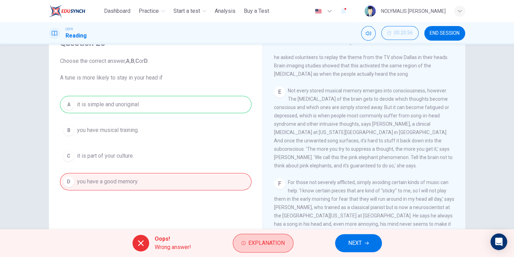
click at [265, 241] on span "Explanation" at bounding box center [266, 243] width 36 height 10
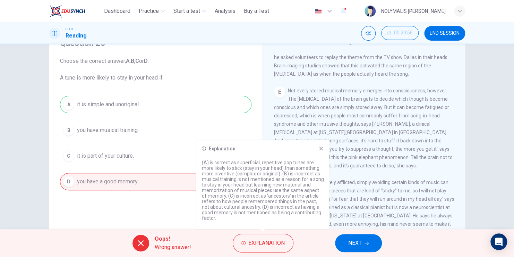
click at [217, 121] on div "A it is simple and unoriginal. B you have musical training. C it is part of you…" at bounding box center [155, 143] width 191 height 94
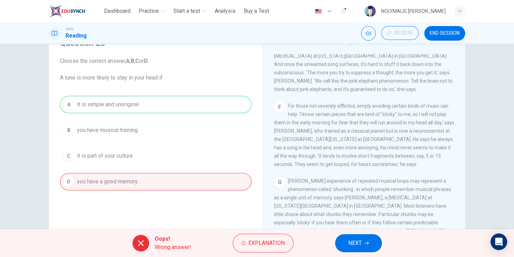
scroll to position [451, 0]
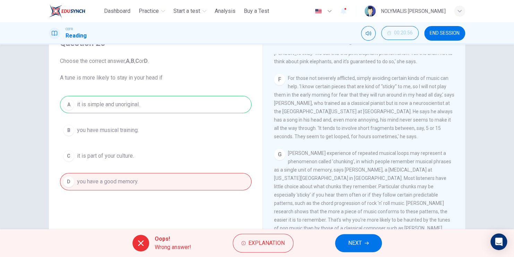
click at [352, 247] on span "NEXT" at bounding box center [355, 243] width 14 height 10
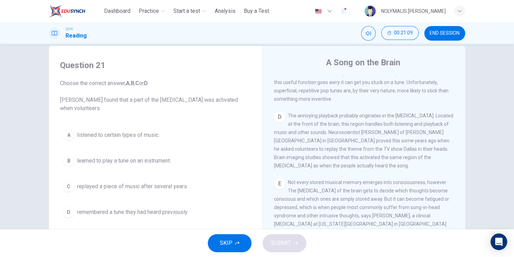
scroll to position [35, 0]
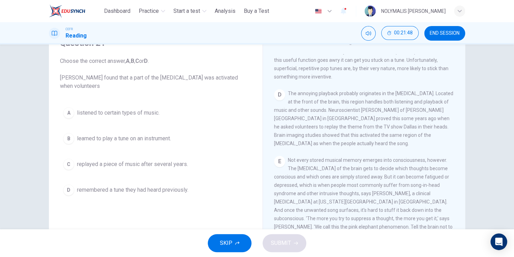
click at [142, 162] on span "replayed a piece of music after several years." at bounding box center [132, 164] width 111 height 8
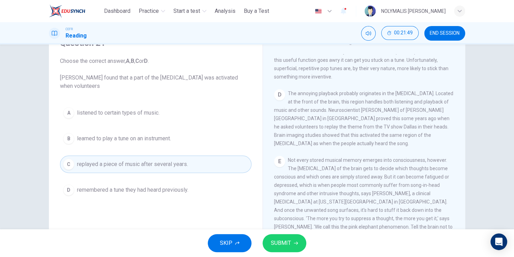
click at [275, 241] on span "SUBMIT" at bounding box center [281, 243] width 20 height 10
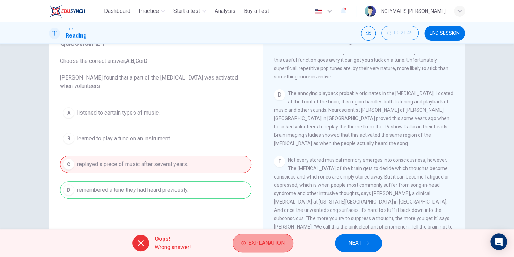
click at [273, 242] on span "Explanation" at bounding box center [266, 243] width 36 height 10
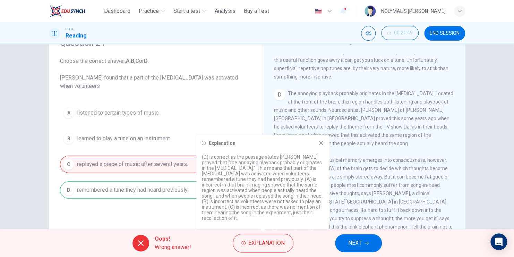
click at [228, 120] on div "A listened to certain types of music. B learned to play a tune on an instrument…" at bounding box center [155, 151] width 191 height 94
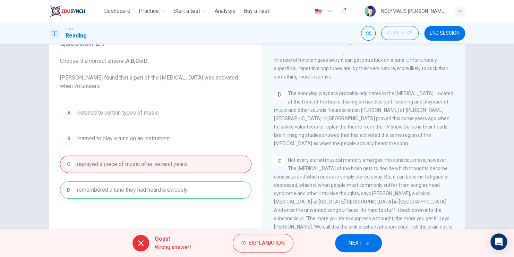
click at [362, 240] on button "NEXT" at bounding box center [358, 243] width 47 height 18
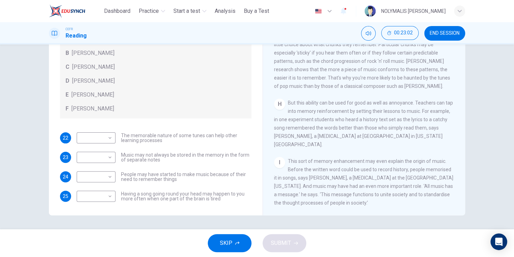
scroll to position [552, 0]
click at [108, 175] on body "This site uses cookies, as explained in our Privacy Policy . If you agree to th…" at bounding box center [257, 128] width 514 height 257
click at [97, 239] on li "F" at bounding box center [94, 242] width 39 height 11
click at [109, 175] on body "This site uses cookies, as explained in our Privacy Policy . If you agree to th…" at bounding box center [257, 128] width 514 height 257
click at [102, 231] on li "E" at bounding box center [94, 231] width 39 height 11
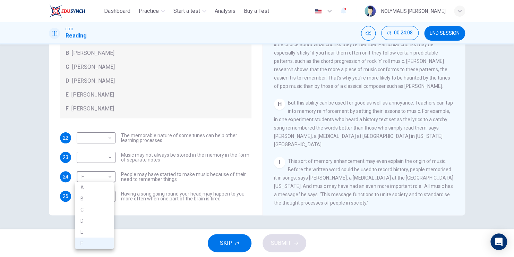
type input "*"
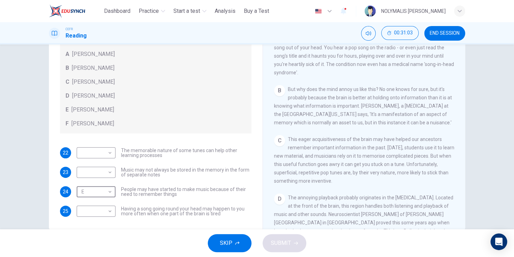
scroll to position [173, 0]
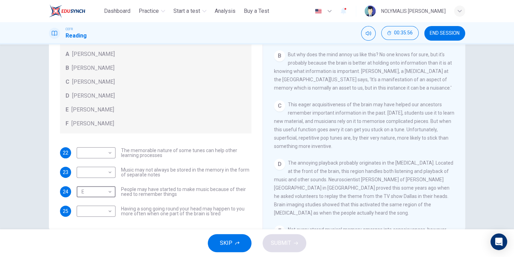
drag, startPoint x: 447, startPoint y: 2, endPoint x: 161, endPoint y: 80, distance: 296.6
click at [161, 80] on div "C Steven Brown" at bounding box center [156, 82] width 180 height 8
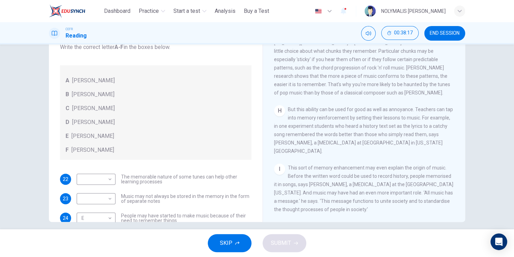
scroll to position [84, 0]
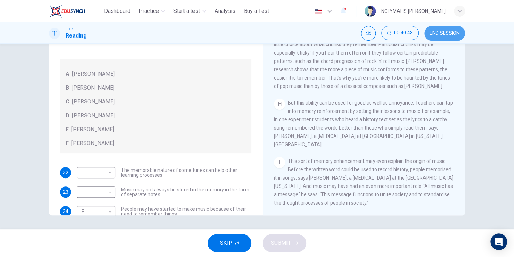
click at [449, 35] on span "END SESSION" at bounding box center [445, 34] width 30 height 6
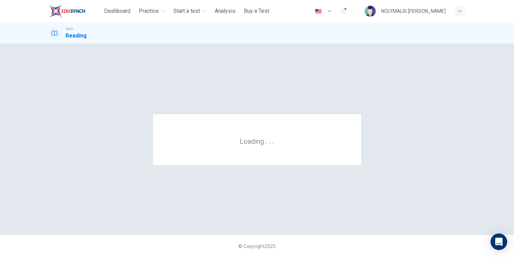
scroll to position [0, 0]
